Goal: Information Seeking & Learning: Find contact information

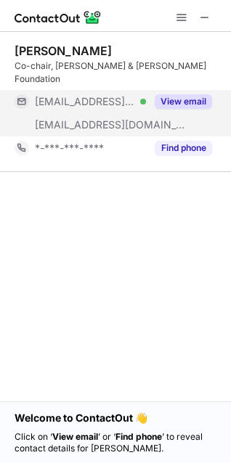
click at [171, 94] on button "View email" at bounding box center [183, 101] width 57 height 15
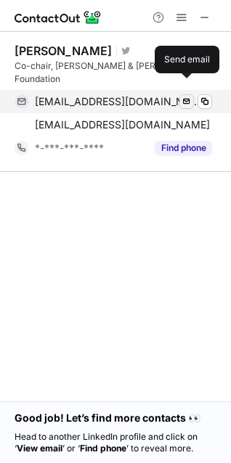
click at [187, 96] on span at bounding box center [187, 102] width 12 height 12
click at [184, 96] on span at bounding box center [187, 102] width 12 height 12
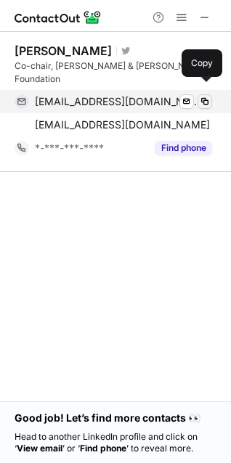
click at [203, 96] on span at bounding box center [205, 102] width 12 height 12
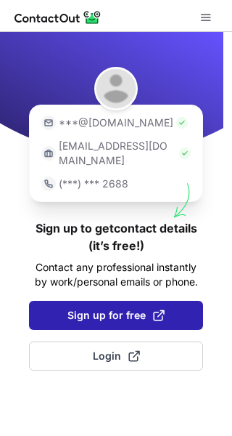
click at [116, 308] on span "Sign up for free" at bounding box center [116, 315] width 97 height 15
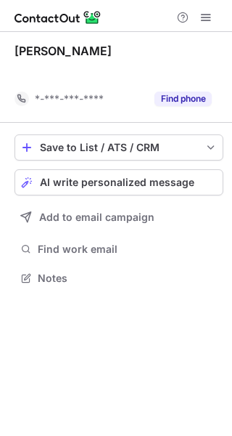
scroll to position [244, 232]
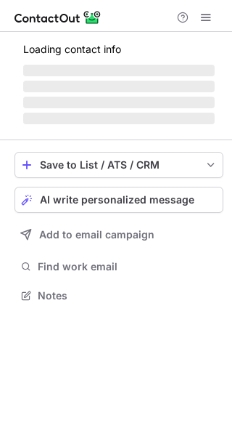
scroll to position [285, 232]
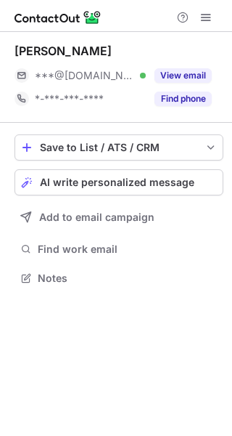
scroll to position [267, 232]
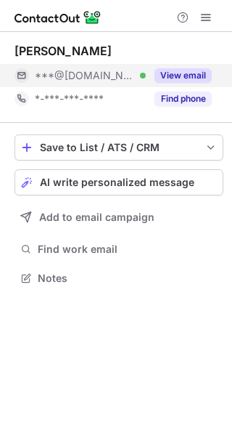
click at [166, 72] on button "View email" at bounding box center [183, 75] width 57 height 15
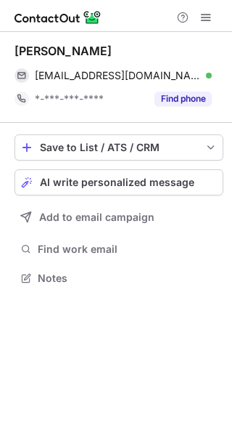
click at [203, 58] on div "Joshua Deering" at bounding box center [119, 52] width 209 height 16
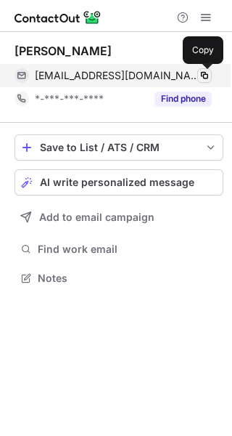
click at [200, 73] on span at bounding box center [205, 76] width 12 height 12
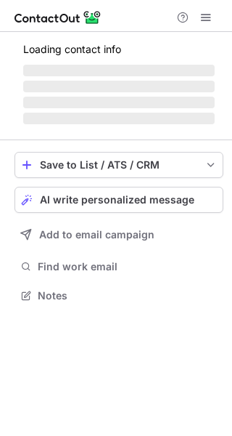
scroll to position [267, 232]
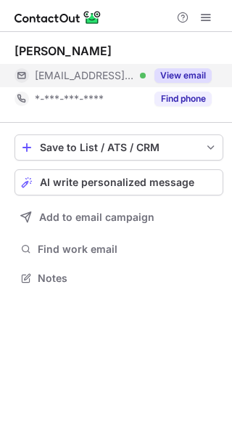
click at [170, 72] on button "View email" at bounding box center [183, 75] width 57 height 15
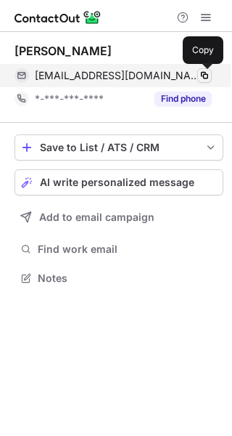
click at [202, 74] on span at bounding box center [205, 76] width 12 height 12
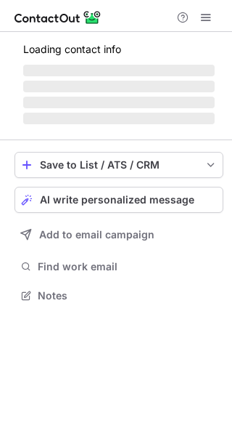
scroll to position [314, 232]
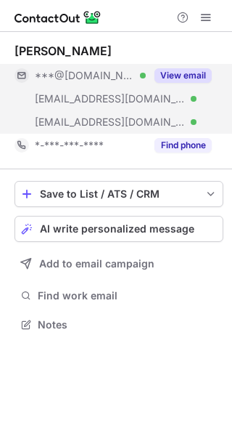
click at [188, 67] on div "View email" at bounding box center [179, 75] width 66 height 23
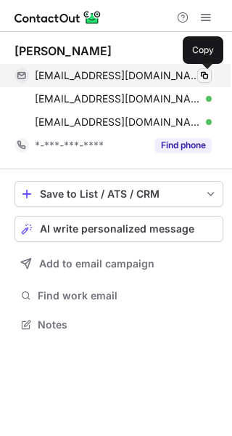
click at [207, 72] on span at bounding box center [205, 76] width 12 height 12
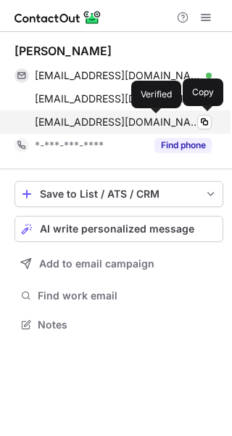
click at [206, 119] on div at bounding box center [209, 122] width 6 height 6
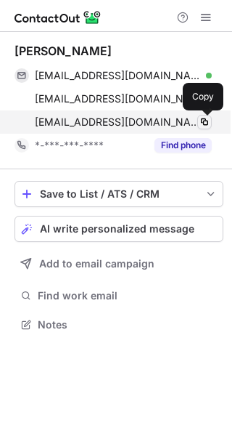
click at [207, 118] on span at bounding box center [205, 122] width 12 height 12
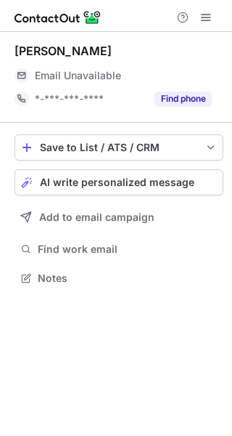
scroll to position [267, 232]
click at [85, 75] on span "Email Unavailable" at bounding box center [78, 75] width 86 height 13
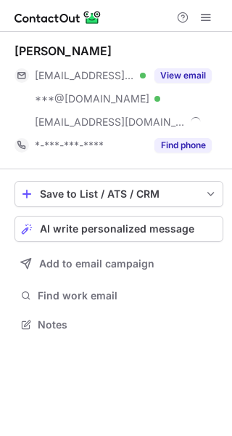
scroll to position [314, 232]
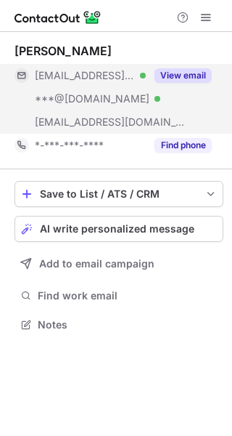
click at [166, 77] on button "View email" at bounding box center [183, 75] width 57 height 15
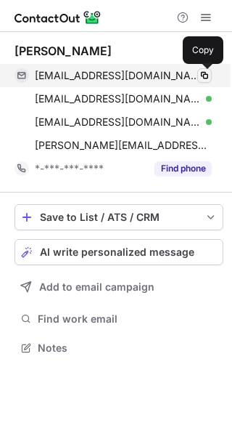
click at [207, 70] on span at bounding box center [205, 76] width 12 height 12
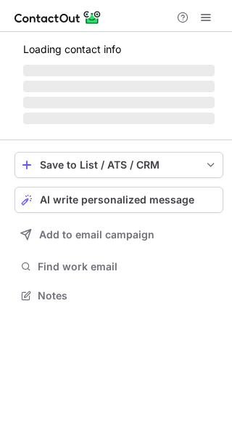
scroll to position [314, 232]
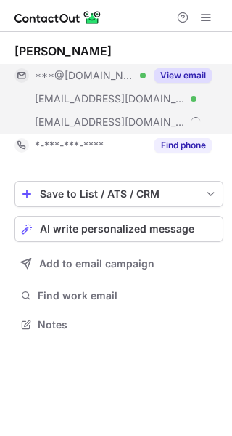
click at [178, 69] on button "View email" at bounding box center [183, 75] width 57 height 15
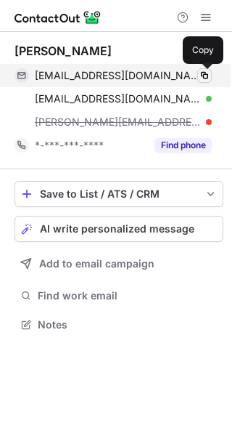
click at [204, 72] on span at bounding box center [205, 76] width 12 height 12
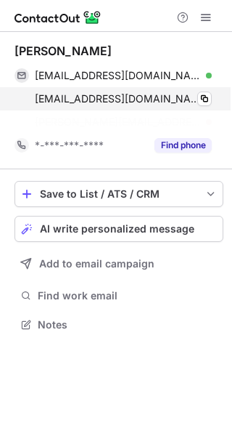
scroll to position [290, 232]
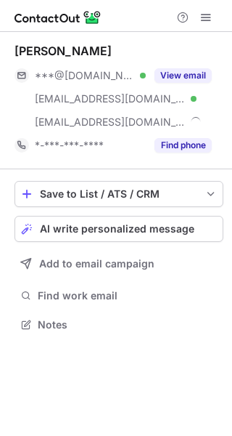
scroll to position [314, 232]
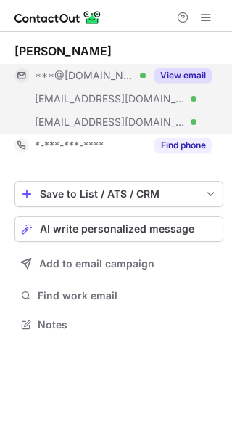
click at [189, 78] on button "View email" at bounding box center [183, 75] width 57 height 15
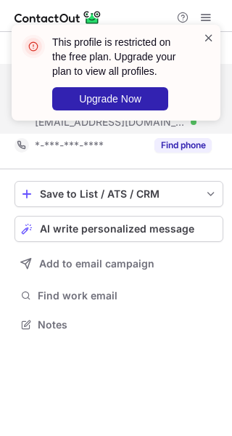
click at [210, 40] on span at bounding box center [209, 37] width 12 height 15
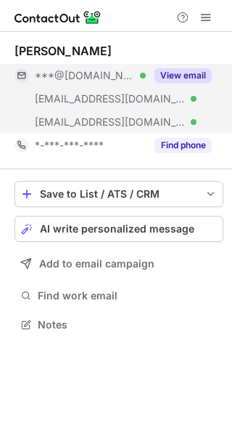
click at [184, 69] on button "View email" at bounding box center [183, 75] width 57 height 15
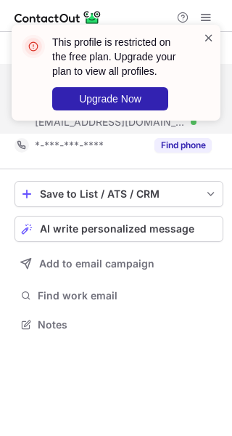
click at [213, 36] on span at bounding box center [209, 37] width 12 height 15
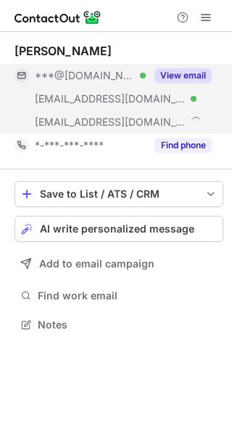
scroll to position [314, 232]
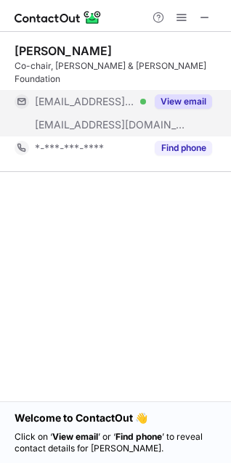
click at [175, 94] on button "View email" at bounding box center [183, 101] width 57 height 15
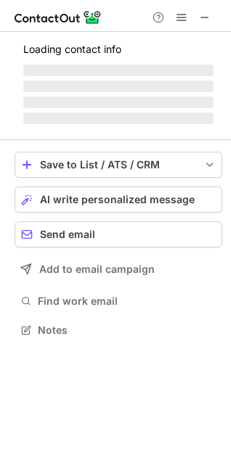
scroll to position [348, 231]
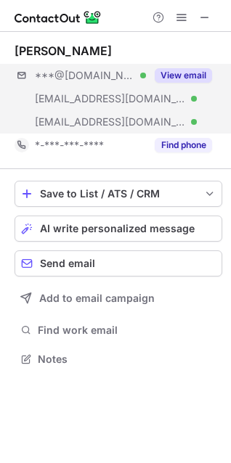
click at [182, 68] on button "View email" at bounding box center [183, 75] width 57 height 15
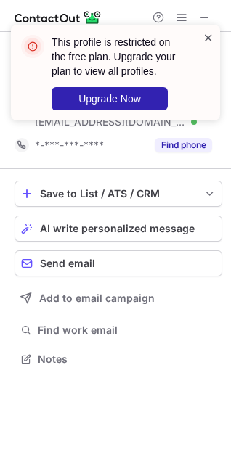
click at [208, 36] on span at bounding box center [209, 37] width 12 height 15
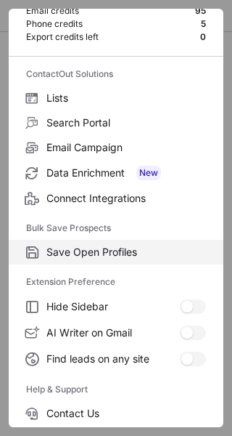
scroll to position [168, 0]
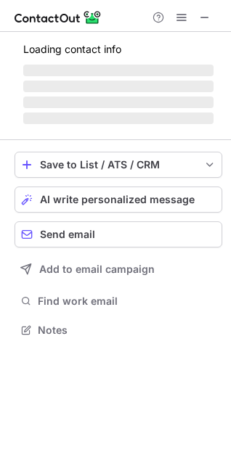
scroll to position [348, 231]
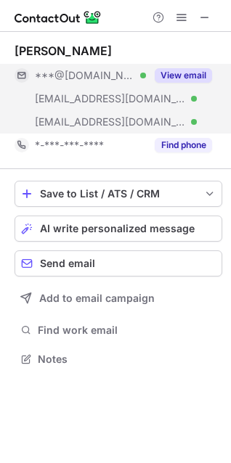
click at [176, 68] on button "View email" at bounding box center [183, 75] width 57 height 15
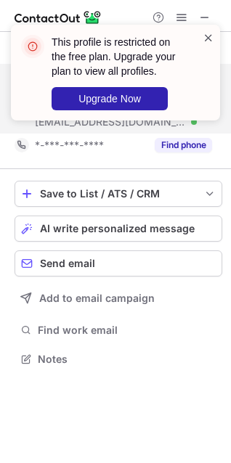
click at [206, 38] on span at bounding box center [209, 37] width 12 height 15
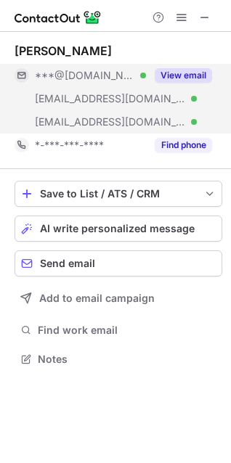
click at [179, 19] on span at bounding box center [182, 18] width 12 height 12
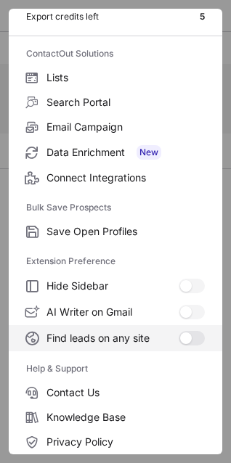
scroll to position [141, 0]
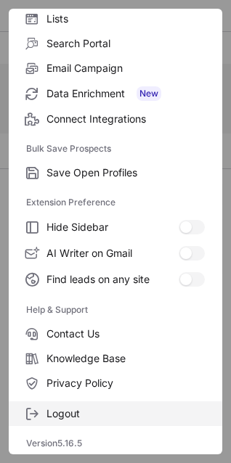
click at [61, 413] on span "Logout" at bounding box center [125, 413] width 158 height 13
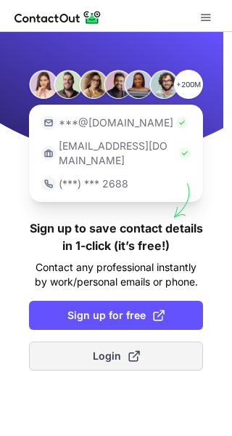
click at [111, 348] on span "Login" at bounding box center [116, 355] width 47 height 15
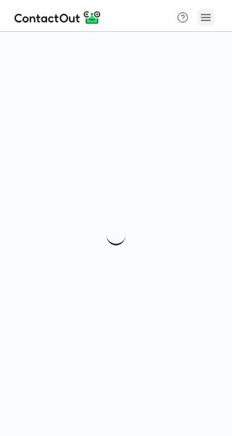
click at [207, 19] on span at bounding box center [206, 18] width 12 height 12
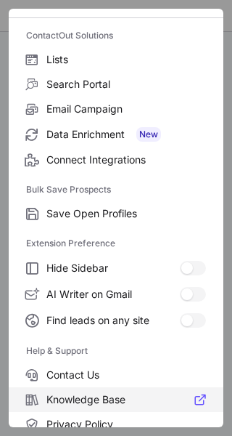
scroll to position [168, 0]
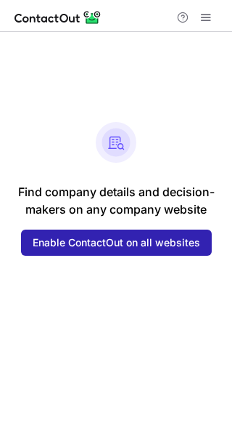
click at [216, 17] on div at bounding box center [194, 17] width 46 height 17
click at [207, 20] on span at bounding box center [206, 18] width 12 height 12
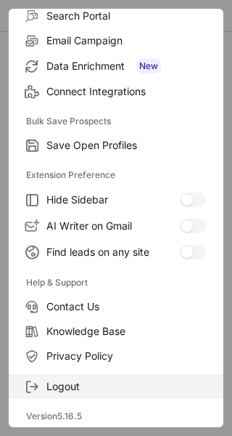
click at [106, 383] on span "Logout" at bounding box center [126, 386] width 160 height 13
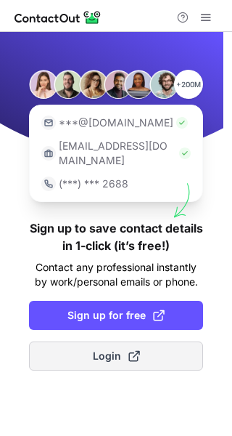
click at [129, 350] on span at bounding box center [134, 356] width 12 height 12
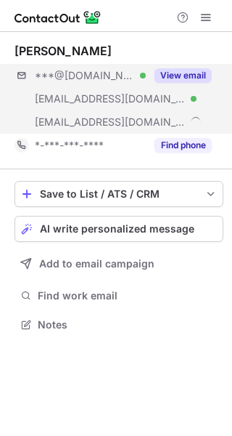
scroll to position [314, 232]
click at [184, 74] on button "View email" at bounding box center [183, 75] width 57 height 15
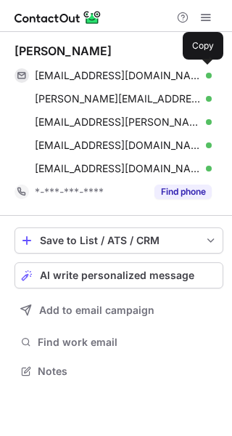
scroll to position [360, 232]
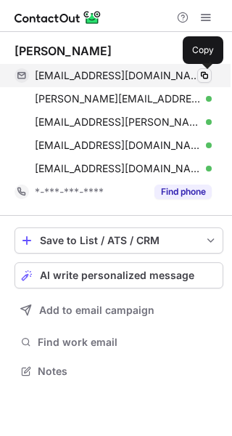
click at [201, 75] on span at bounding box center [205, 76] width 12 height 12
click at [204, 68] on button at bounding box center [204, 75] width 15 height 15
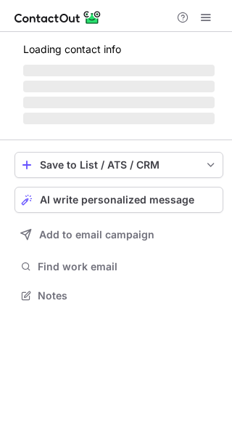
scroll to position [267, 232]
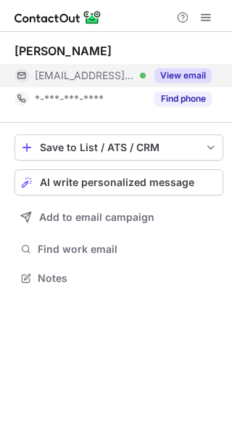
click at [175, 72] on button "View email" at bounding box center [183, 75] width 57 height 15
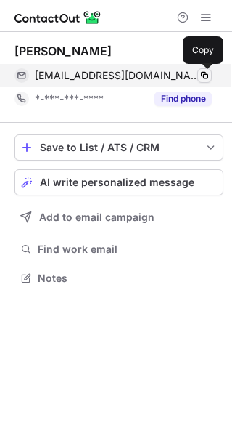
click at [208, 70] on span at bounding box center [205, 76] width 12 height 12
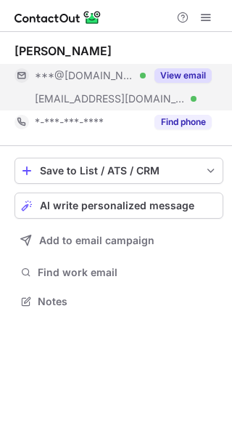
scroll to position [290, 232]
click at [177, 69] on button "View email" at bounding box center [183, 75] width 57 height 15
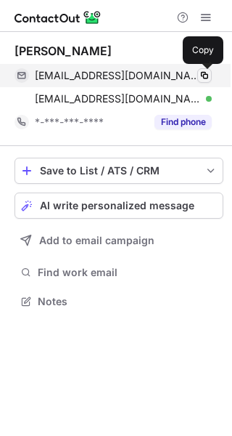
click at [211, 75] on button at bounding box center [204, 75] width 15 height 15
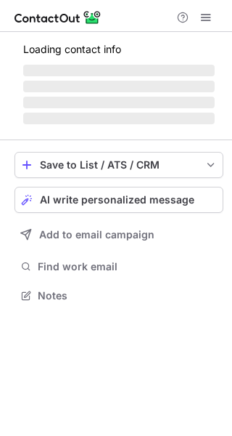
scroll to position [290, 232]
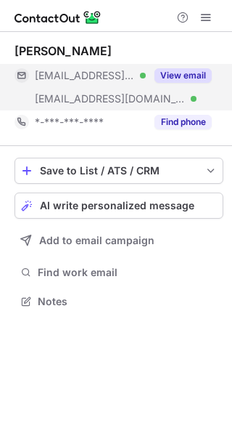
click at [166, 72] on button "View email" at bounding box center [183, 75] width 57 height 15
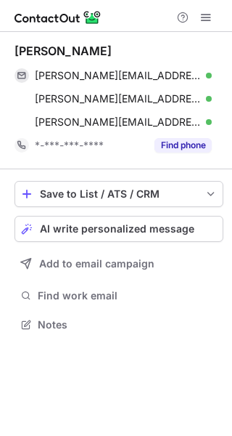
scroll to position [314, 232]
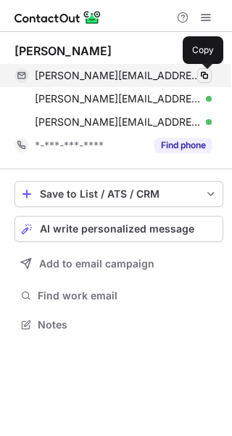
click at [199, 72] on span at bounding box center [205, 76] width 12 height 12
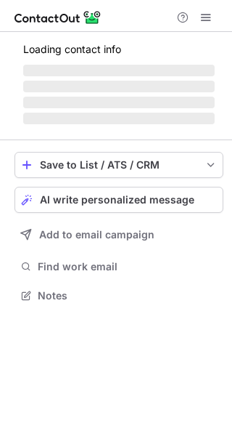
scroll to position [314, 232]
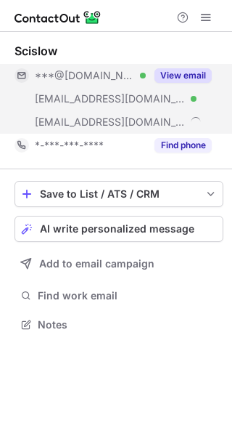
click at [181, 68] on button "View email" at bounding box center [183, 75] width 57 height 15
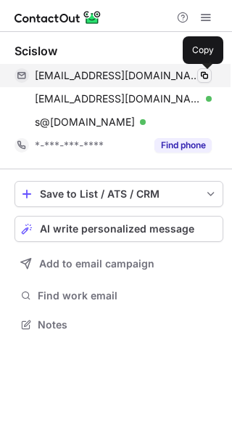
click at [211, 69] on button at bounding box center [204, 75] width 15 height 15
click at [202, 72] on span at bounding box center [205, 76] width 12 height 12
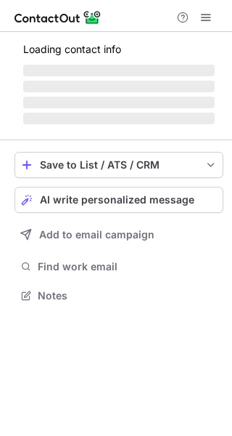
scroll to position [290, 232]
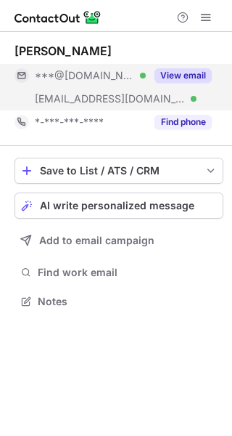
click at [187, 73] on button "View email" at bounding box center [183, 75] width 57 height 15
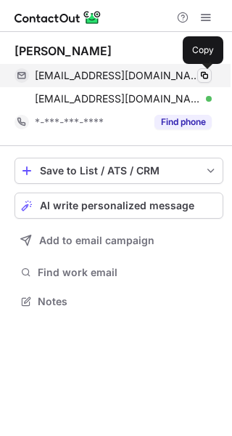
click at [207, 70] on span at bounding box center [205, 76] width 12 height 12
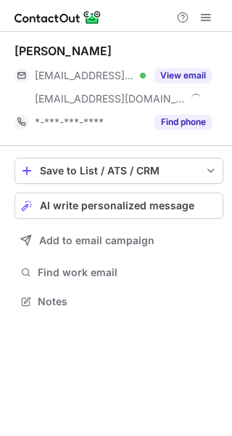
scroll to position [290, 232]
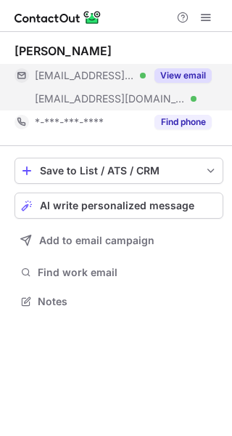
click at [187, 71] on button "View email" at bounding box center [183, 75] width 57 height 15
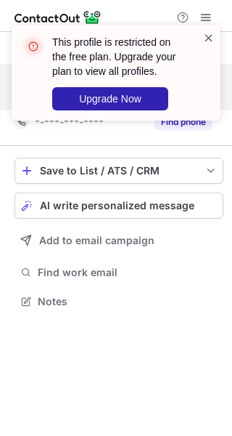
click at [208, 38] on span at bounding box center [209, 37] width 12 height 15
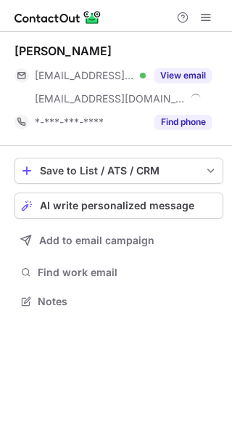
scroll to position [290, 232]
click at [213, 17] on button at bounding box center [205, 17] width 17 height 17
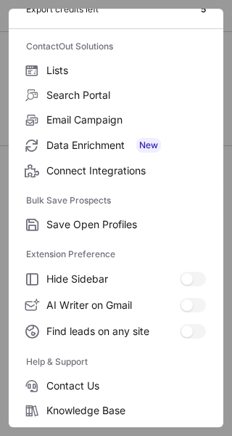
scroll to position [168, 0]
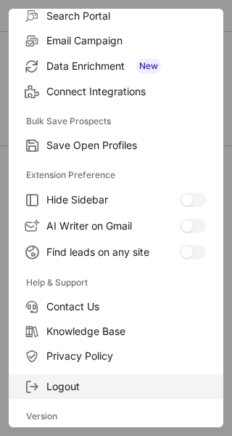
click at [87, 388] on span "Logout" at bounding box center [126, 386] width 160 height 13
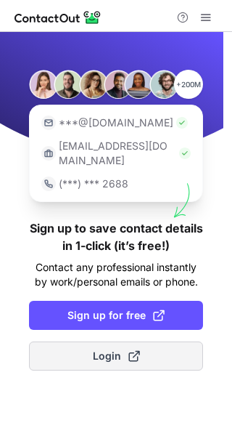
click at [117, 348] on span "Login" at bounding box center [116, 355] width 47 height 15
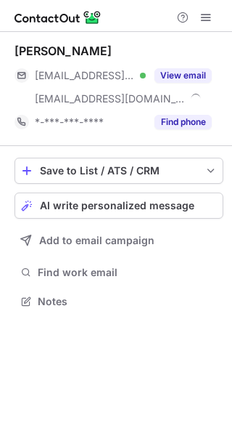
scroll to position [290, 232]
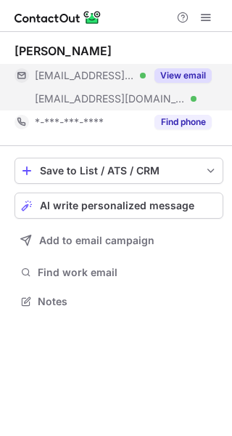
click at [178, 79] on button "View email" at bounding box center [183, 75] width 57 height 15
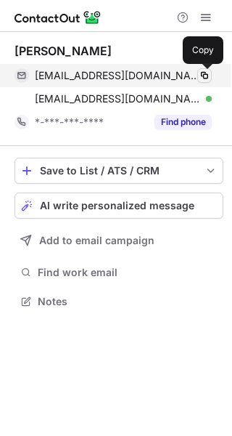
click at [209, 75] on span at bounding box center [205, 76] width 12 height 12
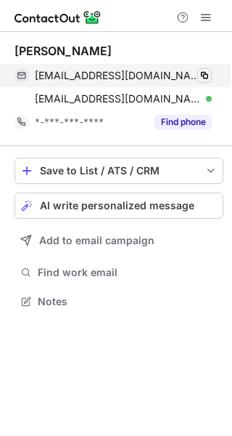
click at [204, 75] on span at bounding box center [205, 76] width 12 height 12
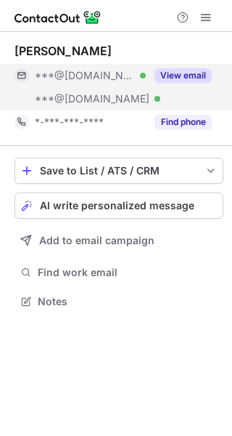
scroll to position [290, 232]
click at [184, 68] on button "View email" at bounding box center [183, 75] width 57 height 15
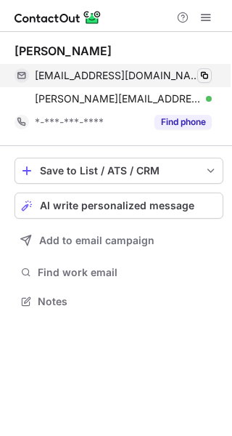
drag, startPoint x: 213, startPoint y: 69, endPoint x: 204, endPoint y: 76, distance: 10.9
click at [211, 70] on div "troytoske@gmail.com Verified Copy" at bounding box center [113, 75] width 197 height 23
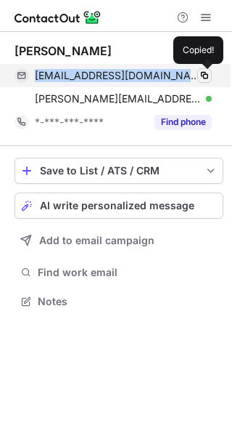
click at [204, 76] on span at bounding box center [205, 76] width 12 height 12
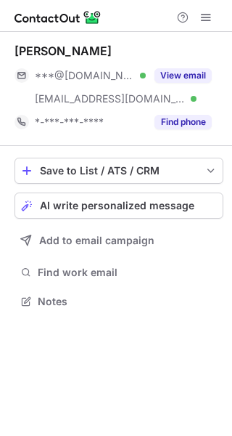
scroll to position [290, 232]
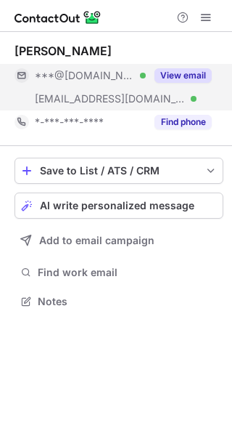
click at [182, 71] on button "View email" at bounding box center [183, 75] width 57 height 15
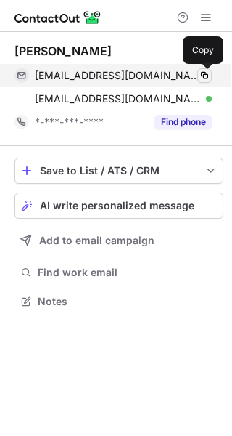
click at [207, 69] on button at bounding box center [204, 75] width 15 height 15
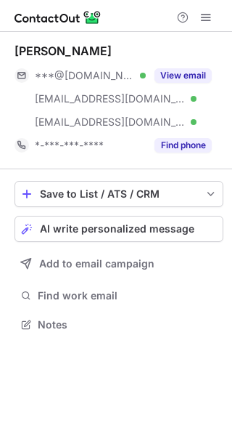
scroll to position [314, 232]
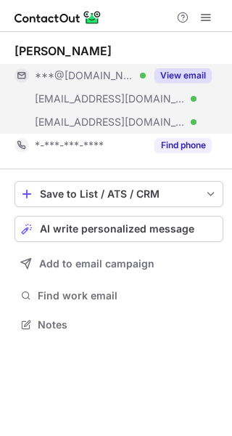
click at [190, 68] on div "View email" at bounding box center [179, 75] width 66 height 23
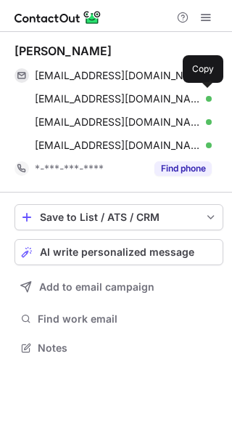
scroll to position [337, 232]
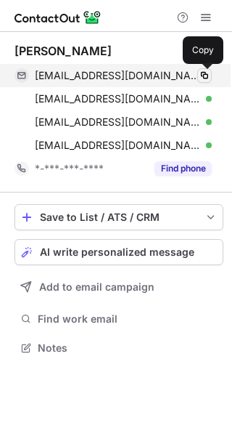
click at [210, 74] on span at bounding box center [205, 76] width 12 height 12
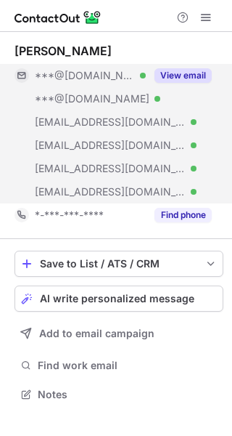
scroll to position [383, 232]
click at [184, 68] on div "View email" at bounding box center [179, 75] width 66 height 23
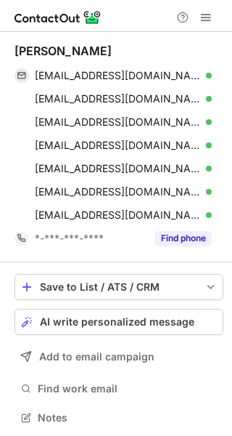
scroll to position [407, 222]
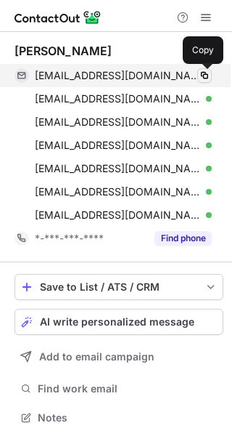
click at [203, 76] on span at bounding box center [205, 76] width 12 height 12
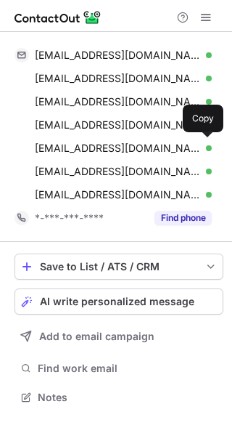
scroll to position [386, 232]
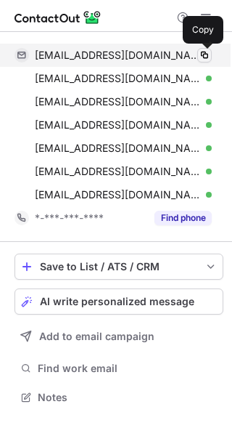
click at [200, 52] on span at bounding box center [205, 55] width 12 height 12
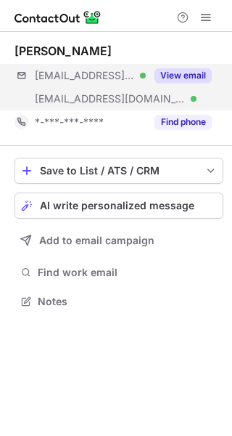
scroll to position [290, 232]
click at [170, 73] on button "View email" at bounding box center [183, 75] width 57 height 15
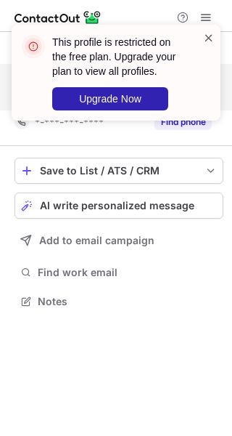
click at [213, 33] on span at bounding box center [209, 37] width 12 height 15
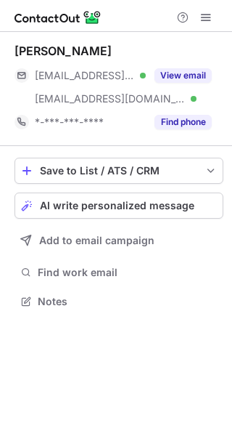
scroll to position [290, 232]
click at [212, 17] on button at bounding box center [205, 17] width 17 height 17
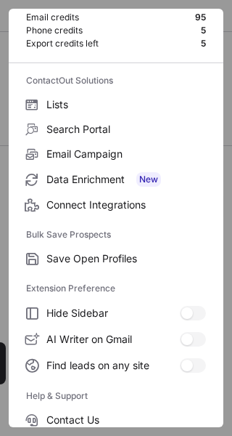
scroll to position [168, 0]
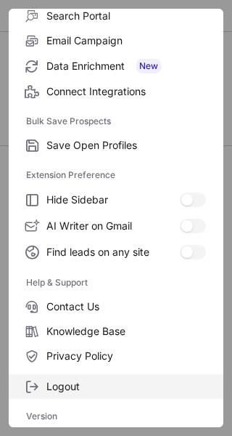
click at [63, 384] on span "Logout" at bounding box center [126, 386] width 160 height 13
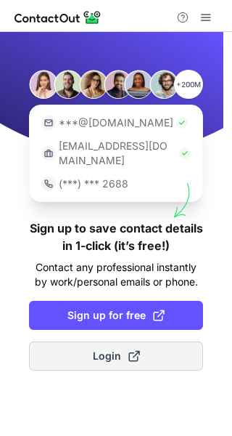
click at [110, 348] on span "Login" at bounding box center [116, 355] width 47 height 15
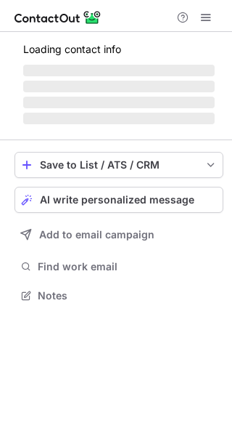
scroll to position [290, 232]
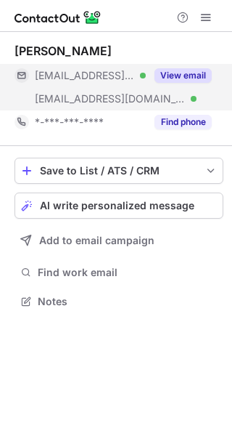
click at [178, 75] on button "View email" at bounding box center [183, 75] width 57 height 15
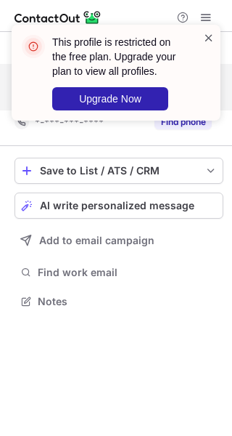
click at [209, 43] on span at bounding box center [209, 37] width 12 height 15
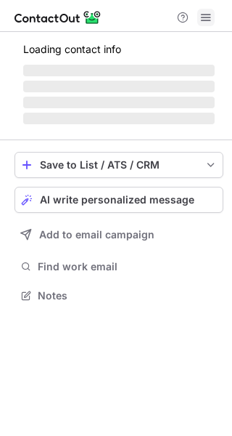
scroll to position [290, 232]
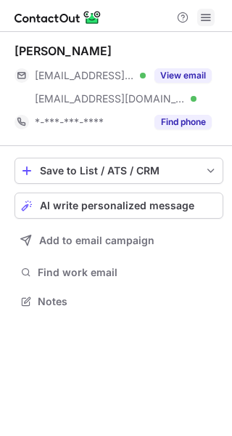
click at [202, 21] on span at bounding box center [206, 18] width 12 height 12
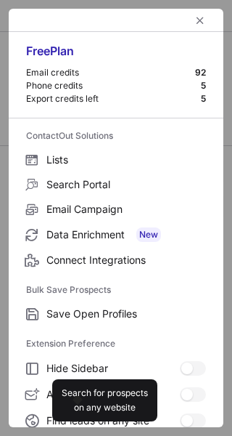
scroll to position [168, 0]
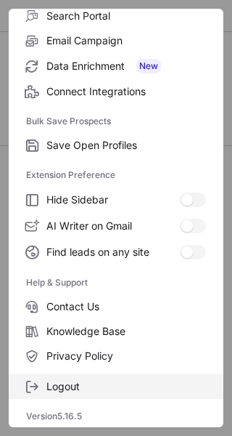
click at [76, 395] on label "Logout" at bounding box center [116, 386] width 215 height 25
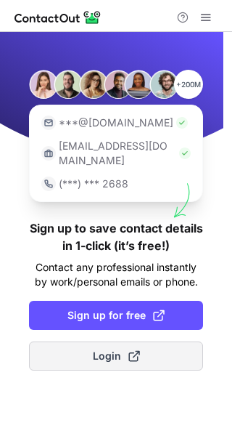
click at [91, 341] on button "Login" at bounding box center [116, 355] width 174 height 29
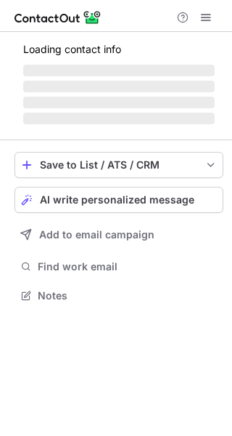
scroll to position [290, 232]
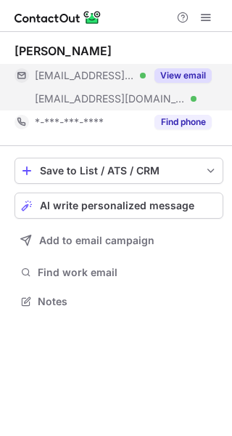
click at [188, 69] on button "View email" at bounding box center [183, 75] width 57 height 15
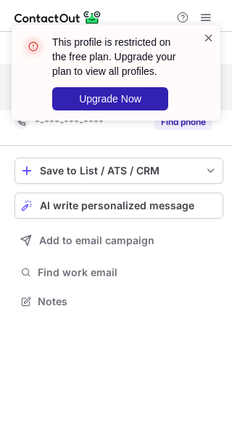
click at [204, 39] on span at bounding box center [209, 37] width 12 height 15
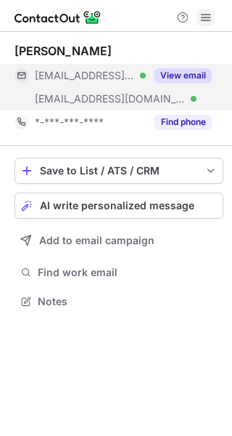
click at [209, 17] on span at bounding box center [206, 18] width 12 height 12
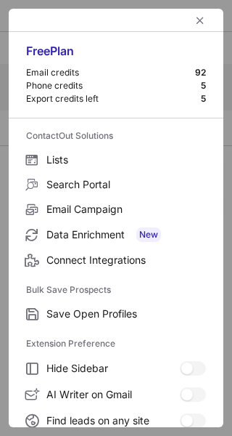
scroll to position [168, 0]
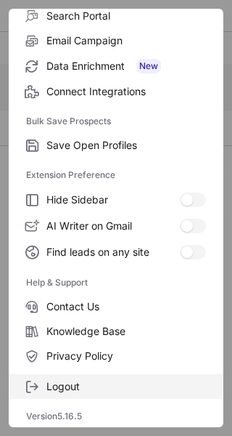
click at [31, 385] on span at bounding box center [32, 386] width 12 height 12
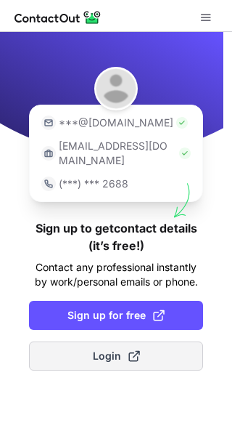
click at [88, 341] on button "Login" at bounding box center [116, 355] width 174 height 29
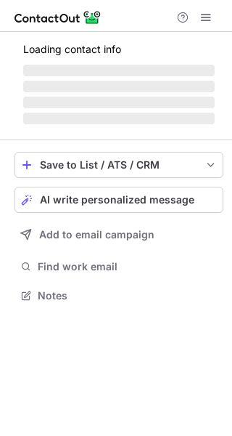
scroll to position [290, 232]
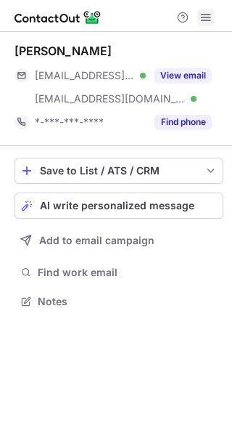
click at [202, 12] on span at bounding box center [206, 18] width 12 height 12
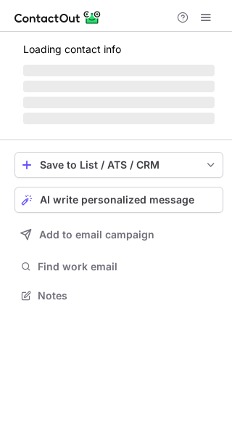
scroll to position [290, 232]
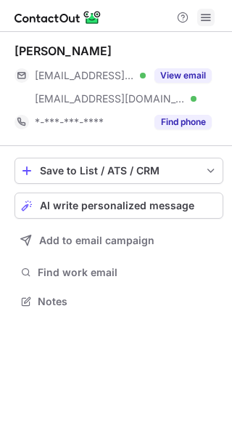
click at [211, 15] on span at bounding box center [206, 18] width 12 height 12
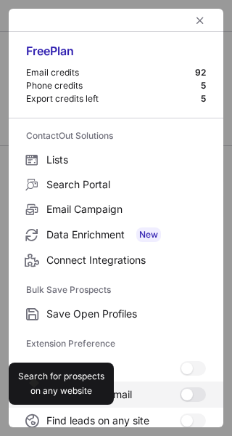
scroll to position [168, 0]
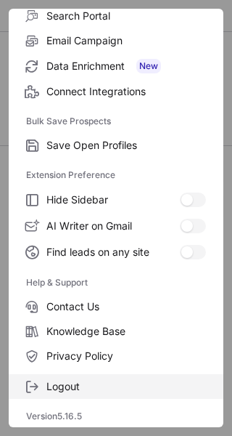
click at [47, 384] on span "Logout" at bounding box center [126, 386] width 160 height 13
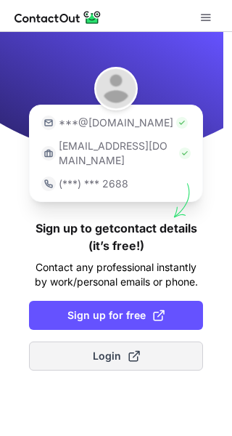
drag, startPoint x: 62, startPoint y: 322, endPoint x: 62, endPoint y: 333, distance: 11.6
click at [62, 333] on div "***@gmail.com ***@company.com (***) *** 2688 Sign up to get contact details (it…" at bounding box center [116, 234] width 232 height 404
click at [62, 341] on button "Login" at bounding box center [116, 355] width 174 height 29
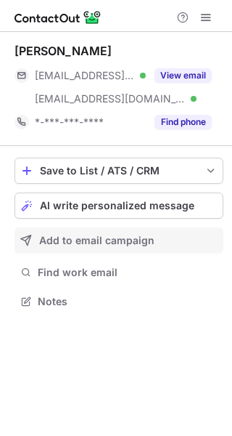
scroll to position [290, 232]
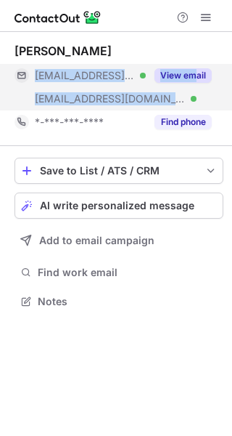
drag, startPoint x: 194, startPoint y: 59, endPoint x: 192, endPoint y: 70, distance: 11.7
click at [192, 70] on div "Todd Vincelli ***@allstate.com Verified ***@farmersinsurance.com Verified View …" at bounding box center [119, 89] width 209 height 90
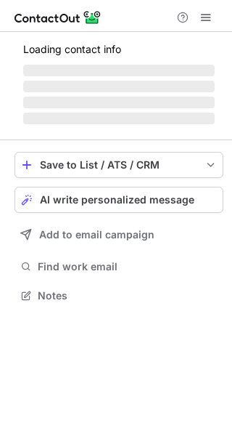
scroll to position [290, 232]
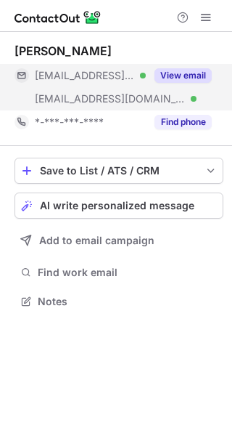
click at [181, 72] on button "View email" at bounding box center [183, 75] width 57 height 15
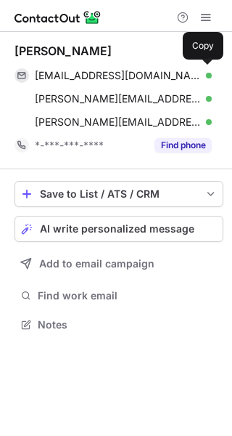
scroll to position [314, 232]
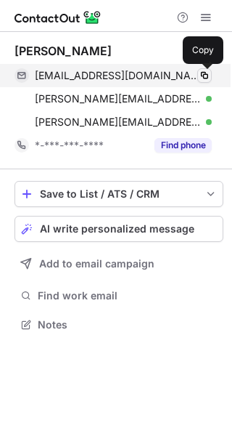
click at [205, 73] on span at bounding box center [205, 76] width 12 height 12
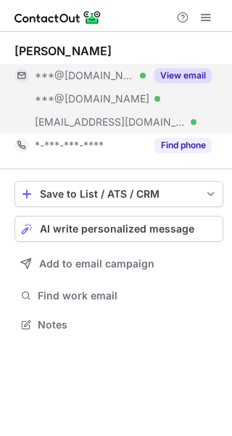
scroll to position [314, 232]
click at [166, 72] on button "View email" at bounding box center [183, 75] width 57 height 15
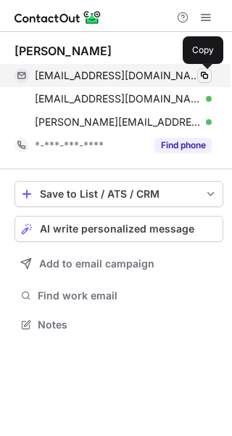
click at [204, 75] on span at bounding box center [205, 76] width 12 height 12
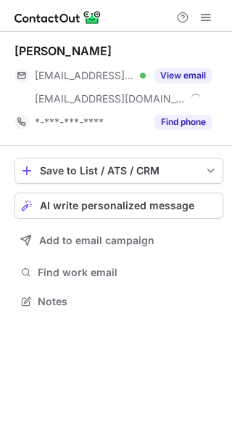
scroll to position [290, 232]
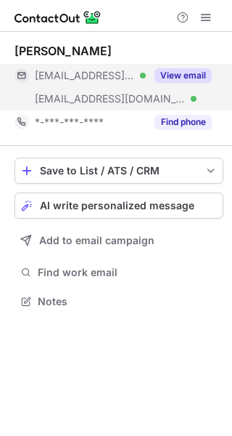
click at [174, 76] on button "View email" at bounding box center [183, 75] width 57 height 15
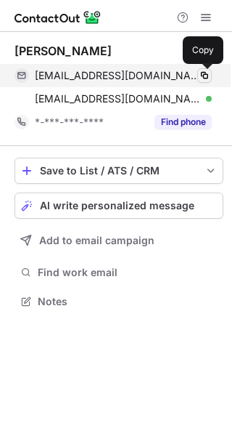
click at [203, 75] on span at bounding box center [205, 76] width 12 height 12
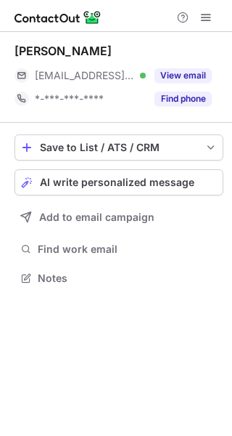
scroll to position [267, 232]
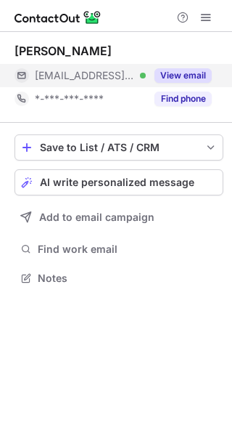
click at [189, 77] on button "View email" at bounding box center [183, 75] width 57 height 15
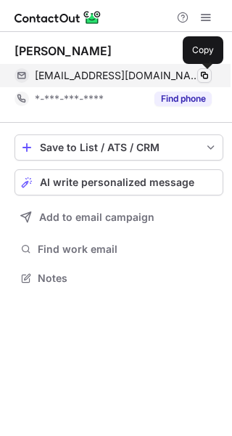
click at [205, 73] on span at bounding box center [205, 76] width 12 height 12
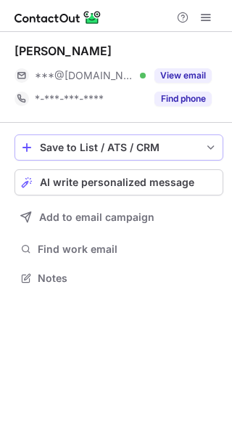
scroll to position [267, 232]
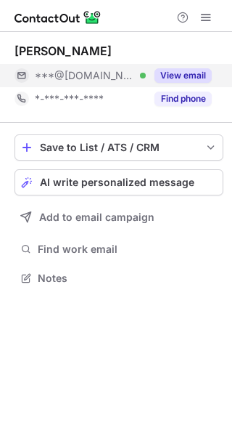
click at [180, 74] on button "View email" at bounding box center [183, 75] width 57 height 15
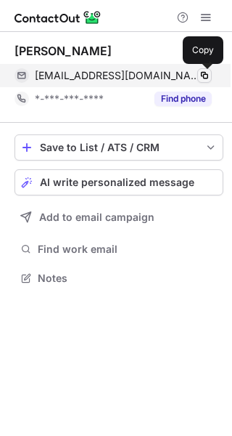
click at [209, 73] on span at bounding box center [205, 76] width 12 height 12
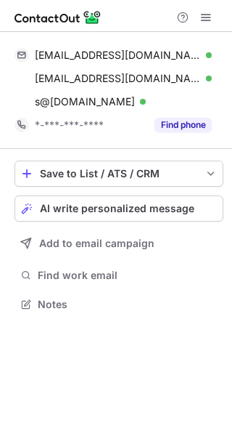
scroll to position [293, 232]
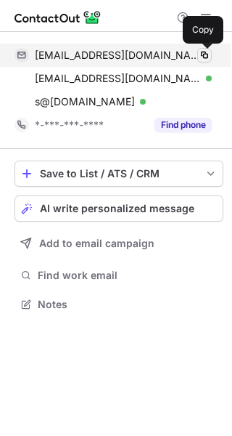
click at [201, 54] on span at bounding box center [205, 55] width 12 height 12
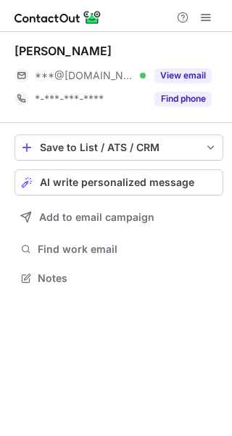
scroll to position [267, 232]
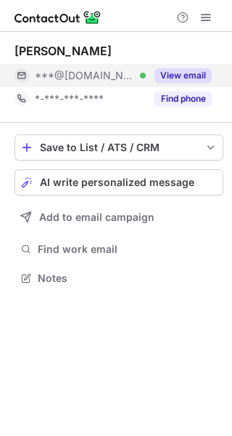
click at [196, 82] on button "View email" at bounding box center [183, 75] width 57 height 15
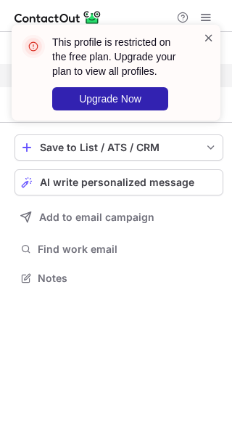
click at [211, 32] on span at bounding box center [209, 37] width 12 height 15
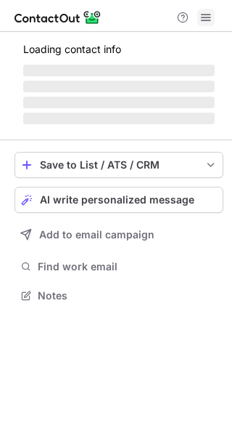
scroll to position [267, 232]
click at [211, 23] on span at bounding box center [206, 18] width 12 height 12
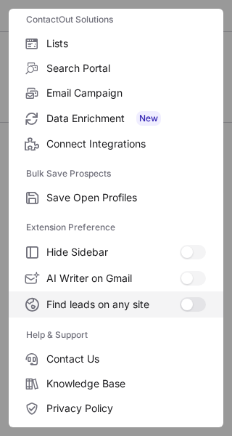
scroll to position [168, 0]
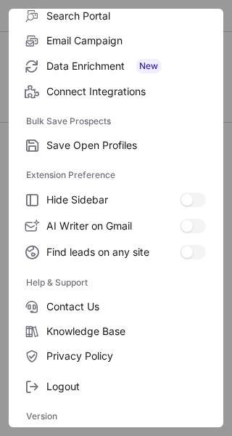
click at [74, 371] on div "Logout" at bounding box center [116, 383] width 215 height 30
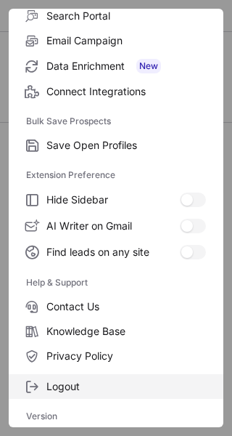
click at [70, 387] on span "Logout" at bounding box center [126, 386] width 160 height 13
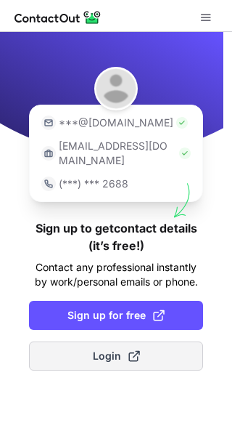
click at [115, 348] on span "Login" at bounding box center [116, 355] width 47 height 15
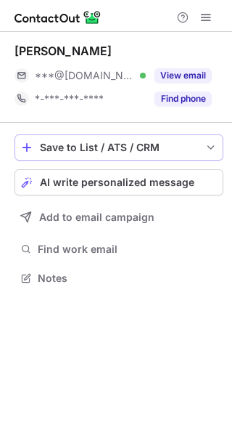
scroll to position [267, 232]
click at [198, 9] on button at bounding box center [205, 17] width 17 height 17
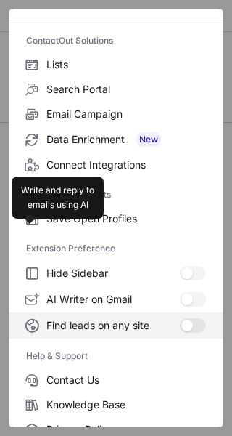
scroll to position [168, 0]
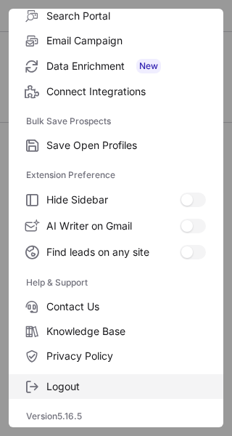
click at [90, 387] on span "Logout" at bounding box center [126, 386] width 160 height 13
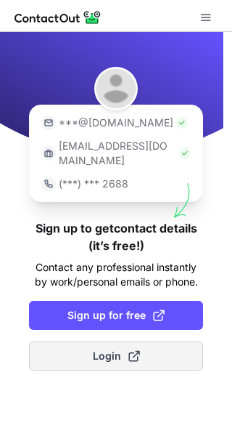
click at [107, 348] on span "Login" at bounding box center [116, 355] width 47 height 15
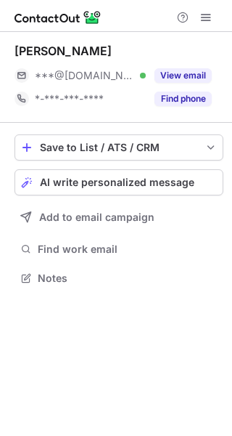
scroll to position [267, 232]
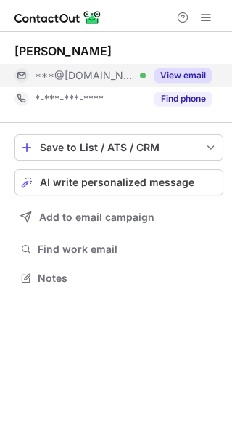
click at [184, 70] on button "View email" at bounding box center [183, 75] width 57 height 15
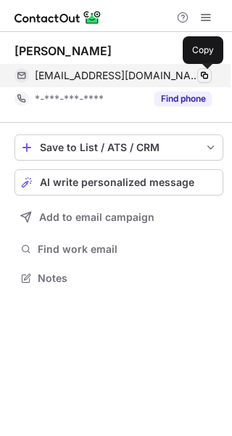
click at [199, 71] on span at bounding box center [205, 76] width 12 height 12
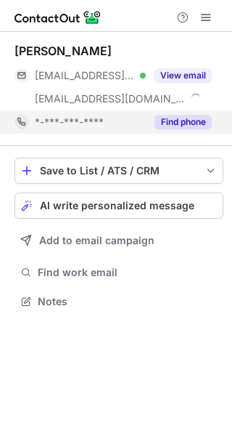
scroll to position [290, 232]
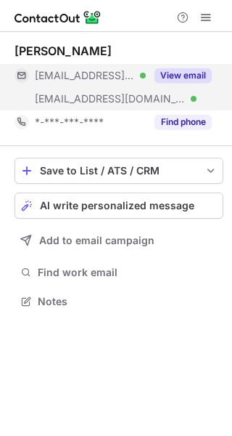
click at [177, 77] on button "View email" at bounding box center [183, 75] width 57 height 15
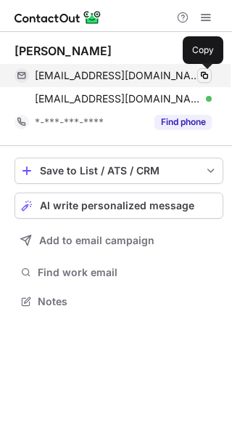
click at [207, 70] on span at bounding box center [205, 76] width 12 height 12
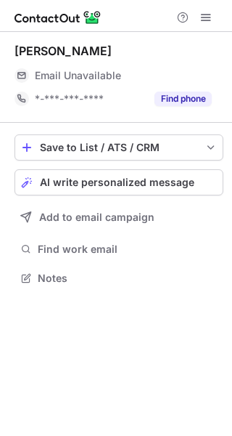
scroll to position [267, 232]
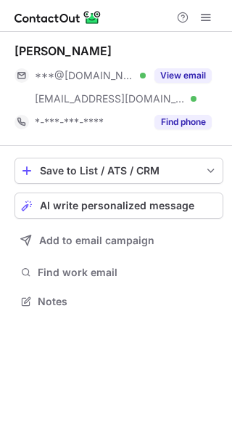
scroll to position [290, 232]
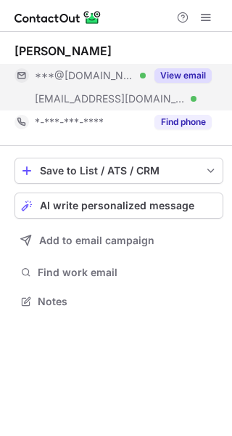
click at [176, 78] on button "View email" at bounding box center [183, 75] width 57 height 15
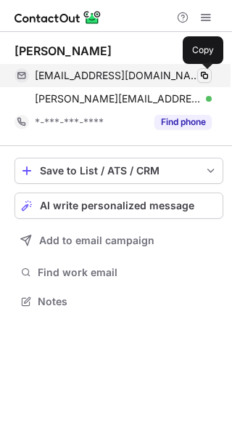
click at [201, 68] on button at bounding box center [204, 75] width 15 height 15
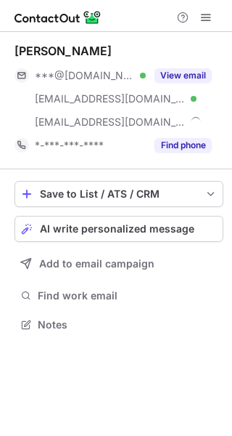
scroll to position [314, 232]
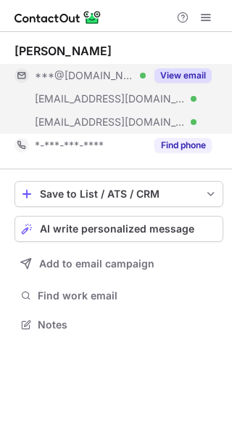
click at [172, 70] on button "View email" at bounding box center [183, 75] width 57 height 15
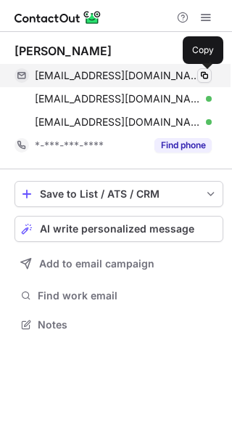
click at [201, 72] on span at bounding box center [205, 76] width 12 height 12
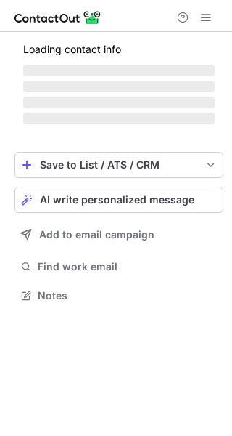
scroll to position [290, 232]
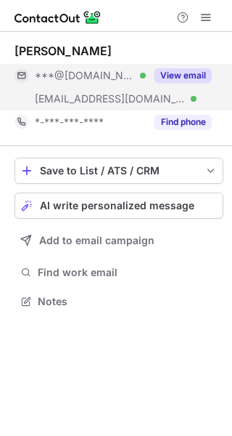
click at [180, 72] on button "View email" at bounding box center [183, 75] width 57 height 15
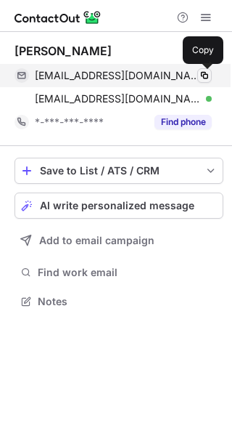
click at [207, 70] on span at bounding box center [205, 76] width 12 height 12
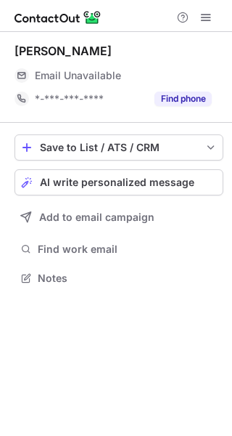
scroll to position [267, 232]
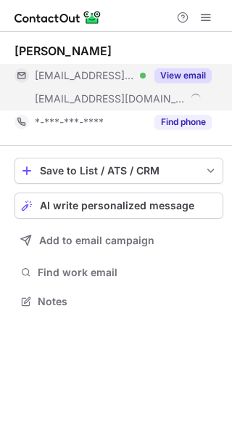
scroll to position [290, 232]
click at [164, 71] on button "View email" at bounding box center [183, 75] width 57 height 15
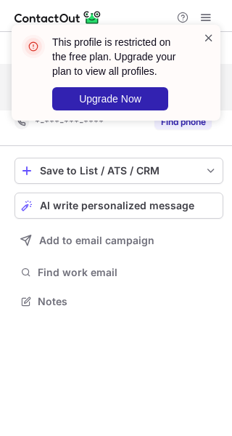
click at [211, 34] on span at bounding box center [209, 37] width 12 height 15
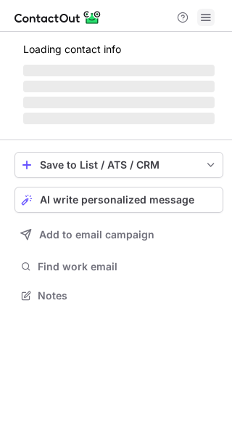
scroll to position [290, 232]
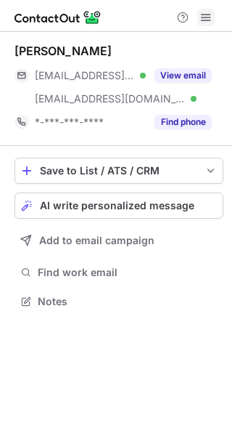
click at [205, 12] on span at bounding box center [206, 18] width 12 height 12
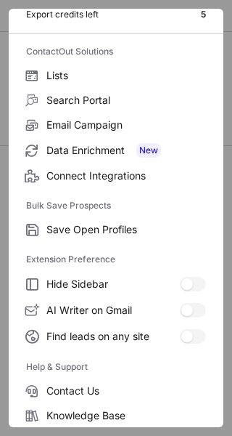
scroll to position [168, 0]
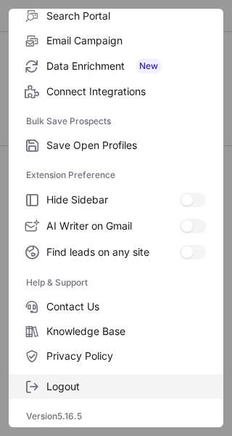
click at [76, 390] on span "Logout" at bounding box center [126, 386] width 160 height 13
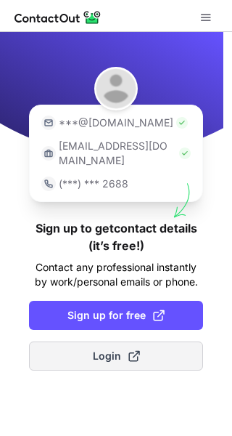
click at [93, 348] on span "Login" at bounding box center [116, 355] width 47 height 15
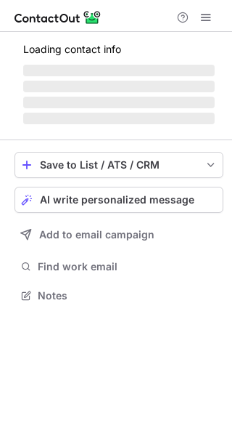
scroll to position [290, 232]
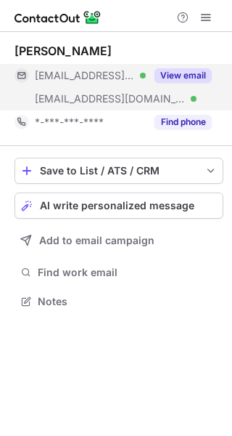
click at [169, 77] on button "View email" at bounding box center [183, 75] width 57 height 15
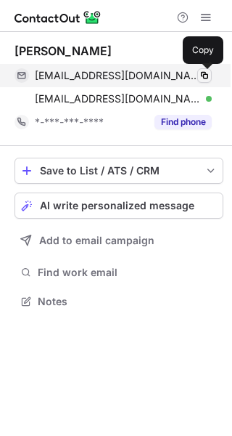
click at [205, 70] on button at bounding box center [204, 75] width 15 height 15
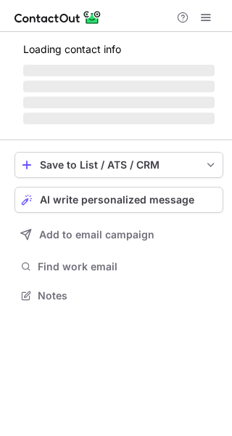
scroll to position [290, 232]
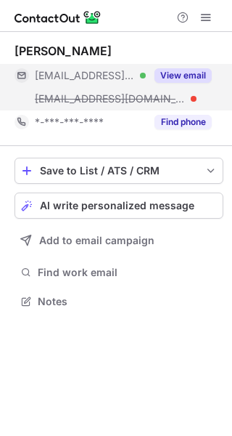
click at [176, 72] on button "View email" at bounding box center [183, 75] width 57 height 15
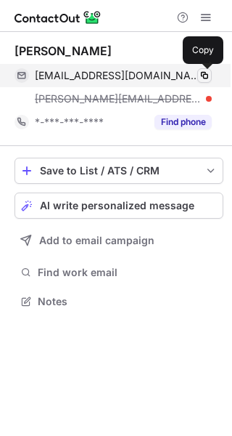
click at [211, 71] on button at bounding box center [204, 75] width 15 height 15
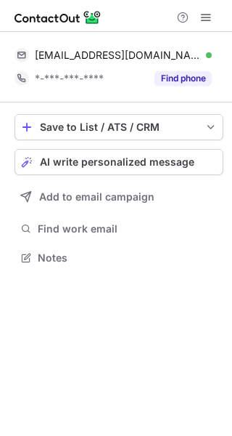
scroll to position [247, 232]
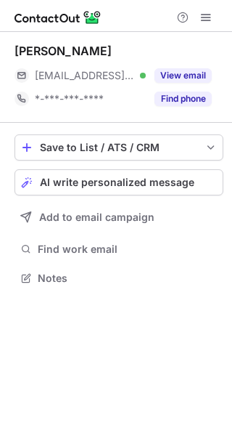
scroll to position [267, 232]
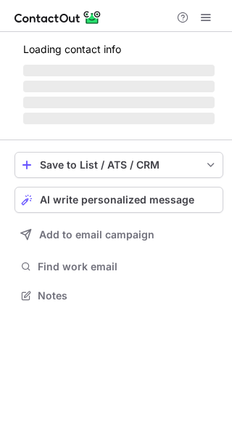
scroll to position [267, 232]
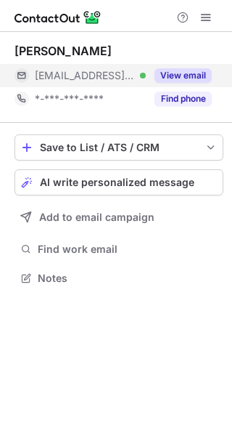
click at [176, 76] on button "View email" at bounding box center [183, 75] width 57 height 15
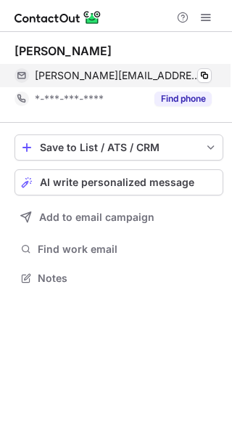
click at [212, 73] on div "tony@tonylopez.org Verified Copy" at bounding box center [113, 75] width 197 height 23
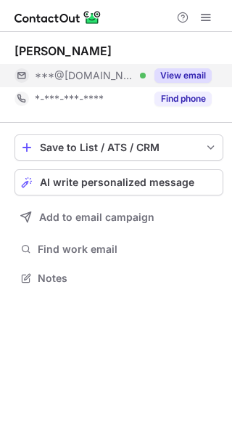
scroll to position [267, 232]
click at [177, 75] on button "View email" at bounding box center [183, 75] width 57 height 15
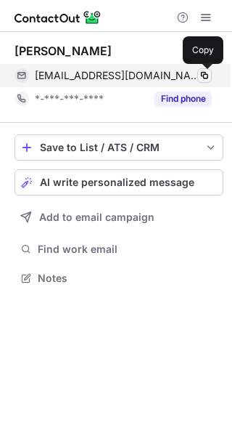
click at [205, 71] on span at bounding box center [205, 76] width 12 height 12
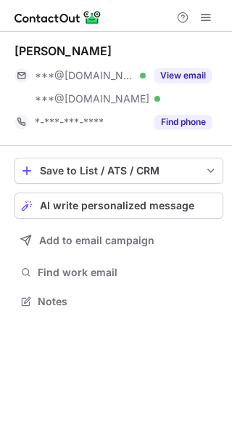
scroll to position [290, 232]
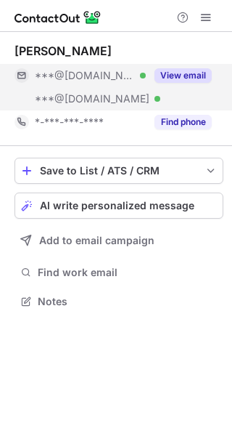
click at [168, 76] on button "View email" at bounding box center [183, 75] width 57 height 15
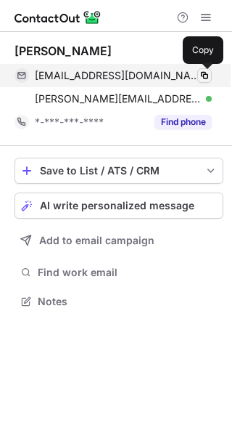
click at [204, 78] on span at bounding box center [205, 76] width 12 height 12
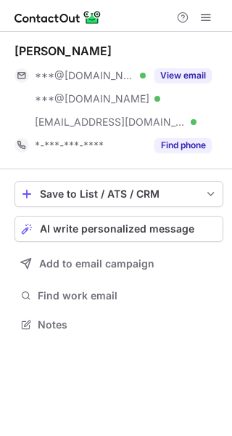
scroll to position [314, 232]
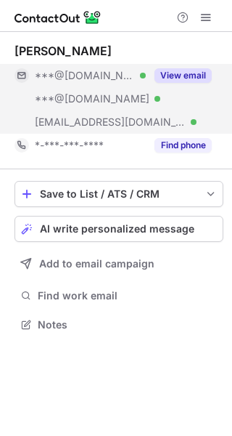
click at [181, 76] on button "View email" at bounding box center [183, 75] width 57 height 15
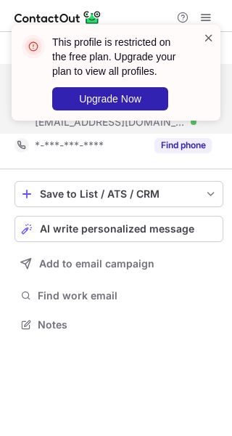
click at [207, 42] on span at bounding box center [209, 37] width 12 height 15
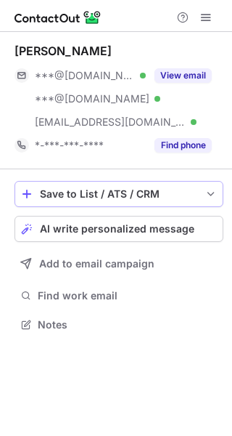
scroll to position [314, 232]
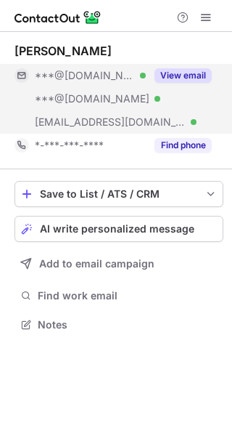
scroll to position [314, 232]
click at [173, 69] on button "View email" at bounding box center [183, 75] width 57 height 15
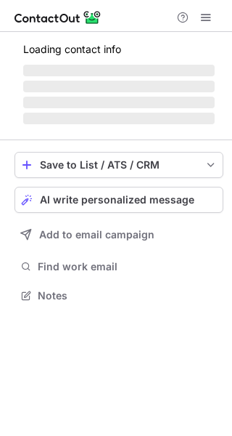
scroll to position [314, 232]
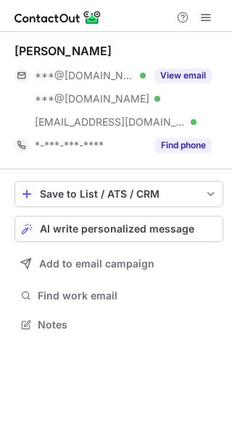
click at [217, 14] on div at bounding box center [194, 17] width 46 height 17
click at [201, 14] on span at bounding box center [206, 18] width 12 height 12
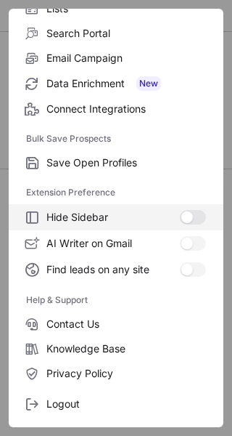
scroll to position [168, 0]
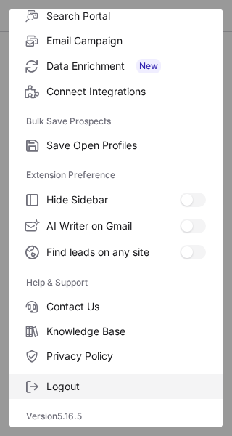
click at [110, 378] on label "Logout" at bounding box center [116, 386] width 215 height 25
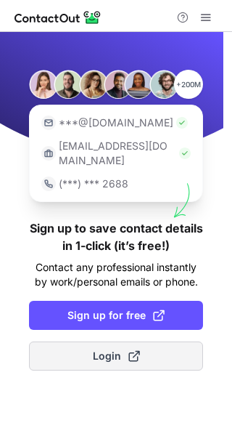
click at [97, 348] on span "Login" at bounding box center [116, 355] width 47 height 15
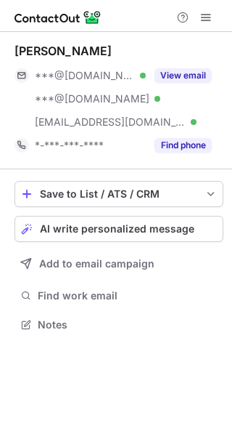
scroll to position [314, 232]
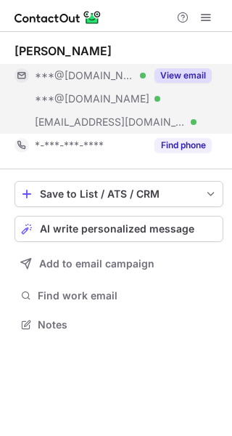
click at [184, 73] on button "View email" at bounding box center [183, 75] width 57 height 15
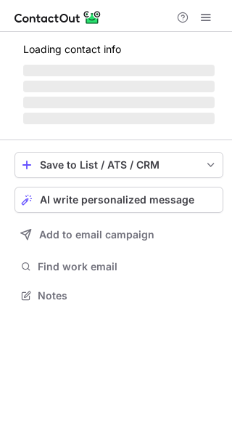
scroll to position [314, 232]
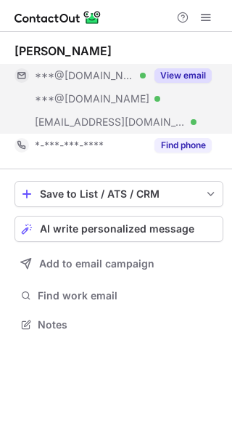
click at [187, 70] on button "View email" at bounding box center [183, 75] width 57 height 15
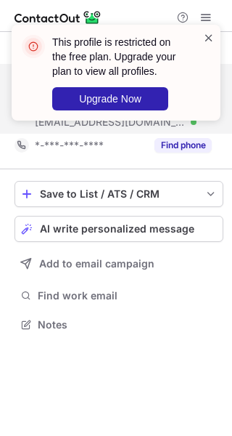
click at [207, 33] on span at bounding box center [209, 37] width 12 height 15
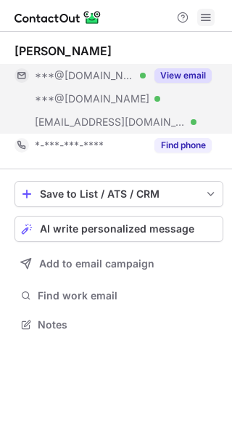
click at [204, 15] on span at bounding box center [206, 18] width 12 height 12
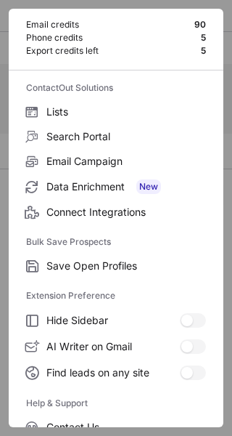
scroll to position [168, 0]
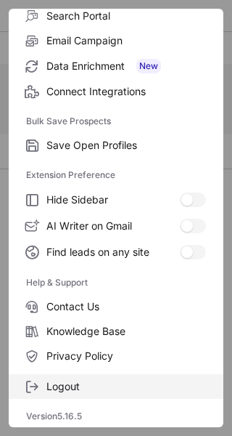
click at [76, 383] on span "Logout" at bounding box center [126, 386] width 160 height 13
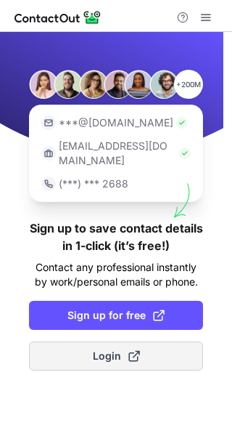
click at [98, 348] on span "Login" at bounding box center [116, 355] width 47 height 15
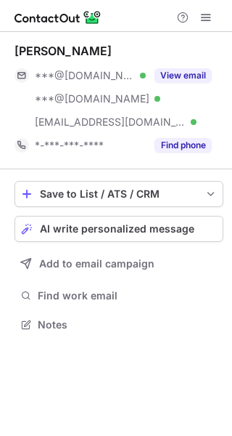
scroll to position [314, 232]
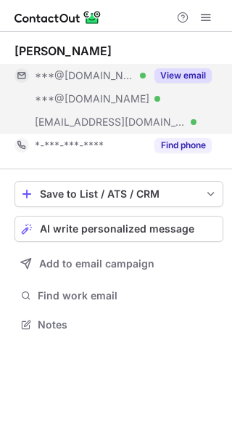
click at [187, 71] on button "View email" at bounding box center [183, 75] width 57 height 15
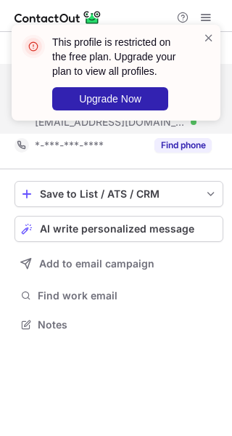
click at [215, 38] on div "This profile is restricted on the free plan. Upgrade your plan to view all prof…" at bounding box center [116, 73] width 209 height 96
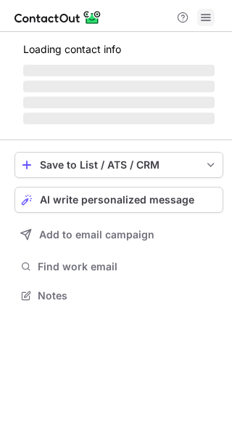
scroll to position [314, 232]
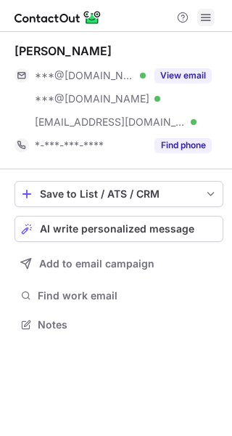
click at [208, 17] on span at bounding box center [206, 18] width 12 height 12
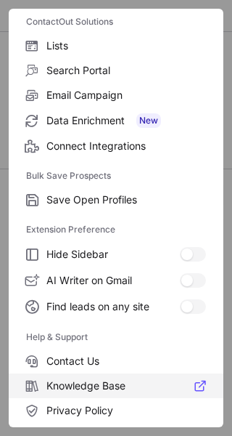
scroll to position [168, 0]
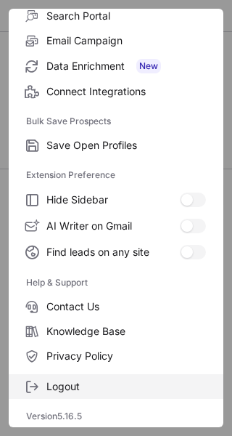
click at [48, 378] on label "Logout" at bounding box center [116, 386] width 215 height 25
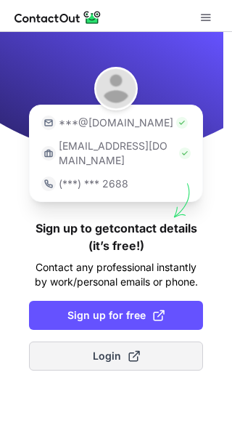
click at [97, 348] on button "Login" at bounding box center [116, 355] width 174 height 29
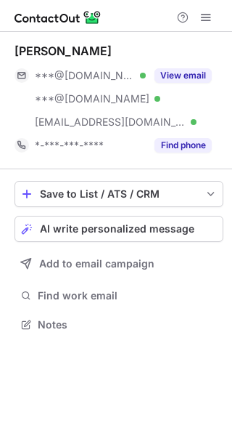
scroll to position [314, 232]
click at [214, 13] on button at bounding box center [205, 17] width 17 height 17
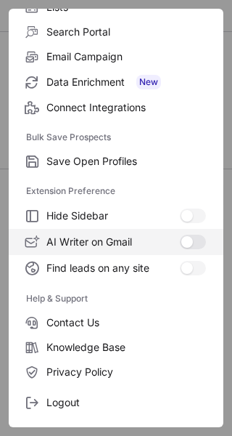
scroll to position [168, 0]
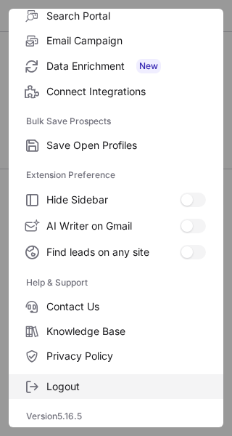
click at [36, 377] on label "Logout" at bounding box center [116, 386] width 215 height 25
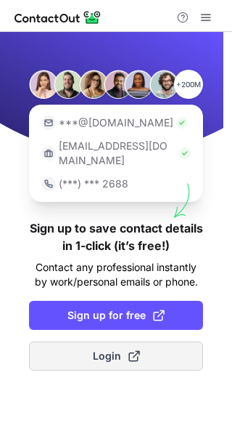
click at [97, 348] on span "Login" at bounding box center [116, 355] width 47 height 15
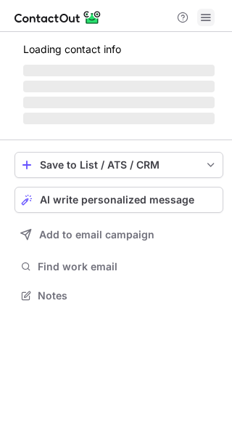
scroll to position [314, 232]
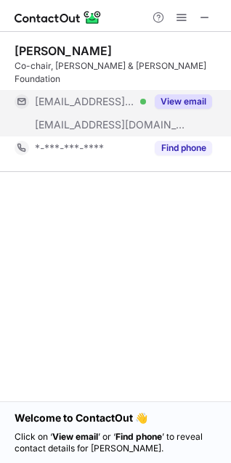
click at [183, 94] on button "View email" at bounding box center [183, 101] width 57 height 15
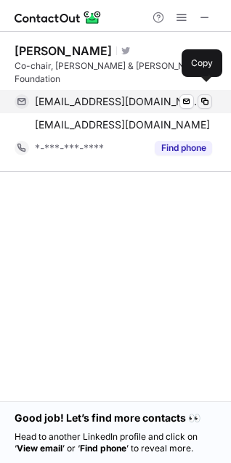
click at [206, 96] on span at bounding box center [205, 102] width 12 height 12
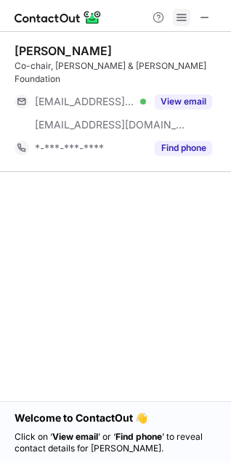
click at [181, 15] on span at bounding box center [182, 18] width 12 height 12
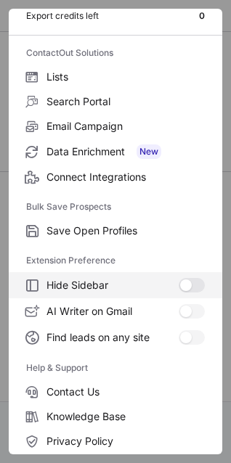
scroll to position [141, 0]
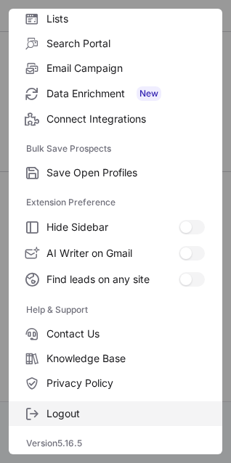
click at [73, 407] on span "Logout" at bounding box center [125, 413] width 158 height 13
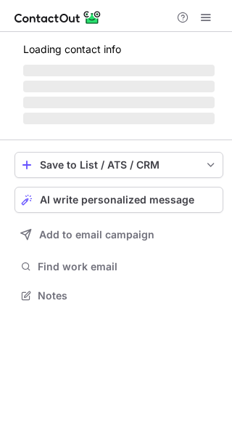
scroll to position [290, 232]
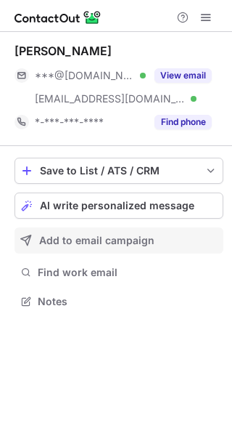
scroll to position [290, 232]
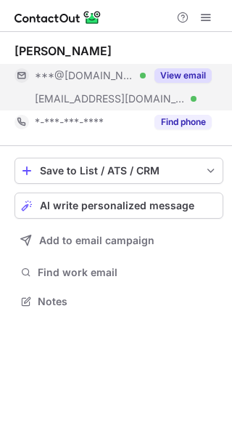
click at [176, 73] on button "View email" at bounding box center [183, 75] width 57 height 15
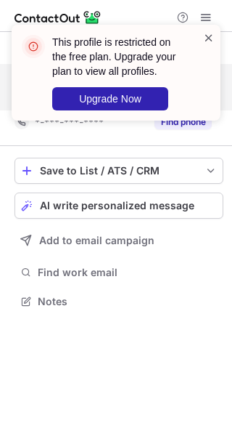
click at [208, 37] on span at bounding box center [209, 37] width 12 height 15
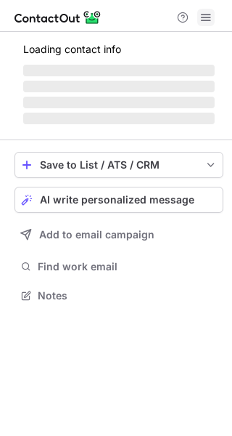
scroll to position [290, 232]
click at [211, 14] on span at bounding box center [206, 18] width 12 height 12
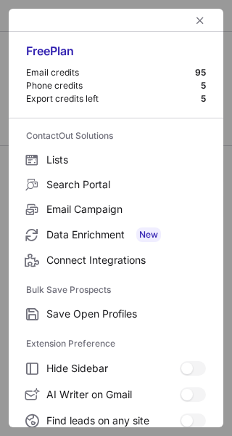
scroll to position [168, 0]
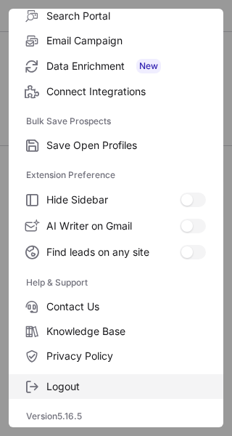
click at [83, 380] on span "Logout" at bounding box center [126, 386] width 160 height 13
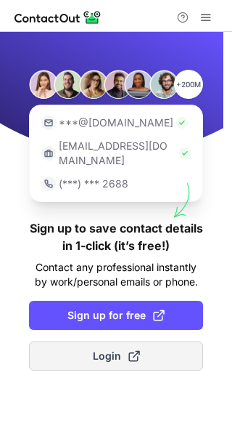
click at [103, 348] on span "Login" at bounding box center [116, 355] width 47 height 15
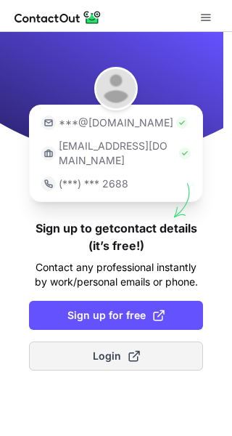
click at [96, 348] on span "Login" at bounding box center [116, 355] width 47 height 15
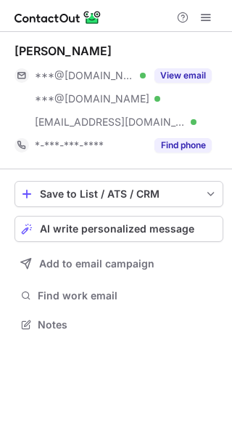
scroll to position [314, 232]
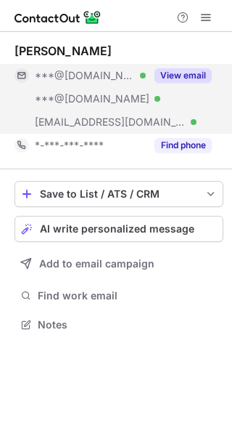
click at [186, 74] on button "View email" at bounding box center [183, 75] width 57 height 15
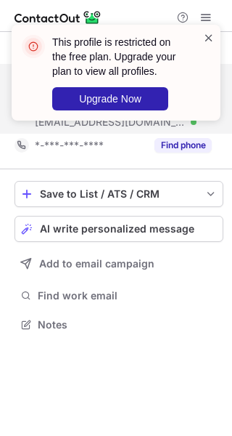
click at [213, 30] on span at bounding box center [209, 37] width 12 height 15
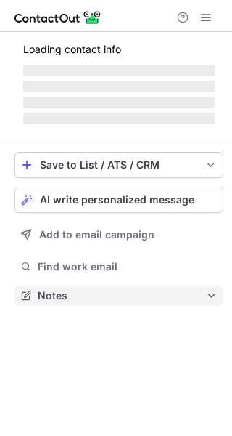
scroll to position [314, 232]
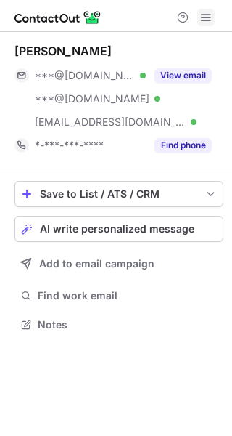
click at [208, 20] on span at bounding box center [206, 18] width 12 height 12
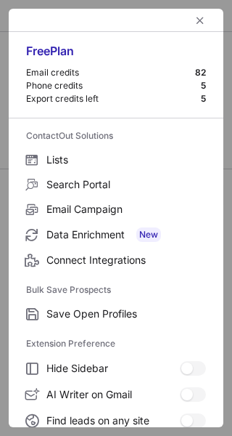
scroll to position [168, 0]
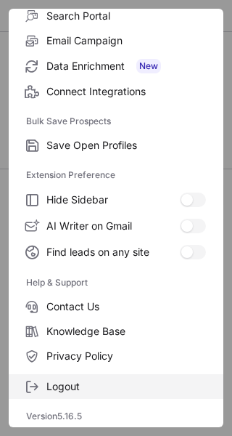
click at [86, 382] on span "Logout" at bounding box center [126, 386] width 160 height 13
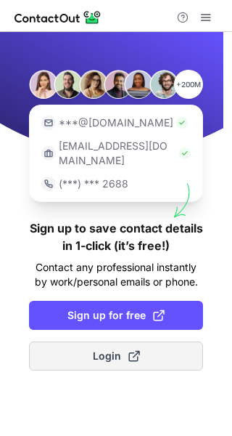
click at [138, 350] on span at bounding box center [134, 356] width 12 height 12
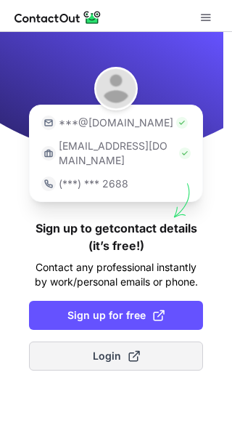
click at [111, 348] on span "Login" at bounding box center [116, 355] width 47 height 15
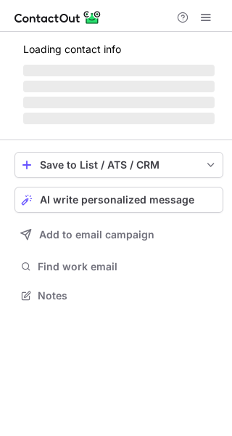
scroll to position [314, 232]
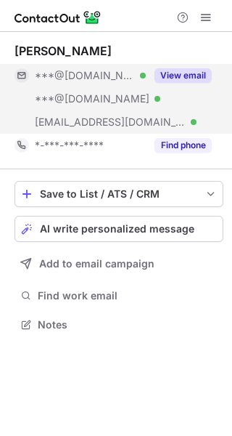
click at [200, 68] on button "View email" at bounding box center [183, 75] width 57 height 15
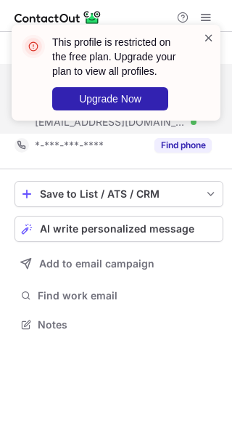
click at [207, 36] on span at bounding box center [209, 37] width 12 height 15
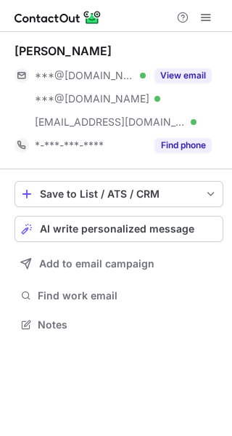
scroll to position [314, 232]
click at [208, 20] on span at bounding box center [206, 18] width 12 height 12
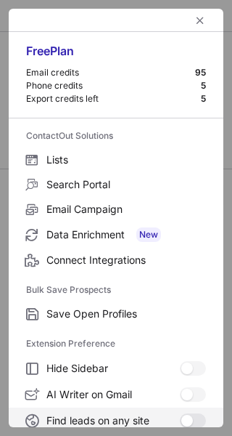
scroll to position [168, 0]
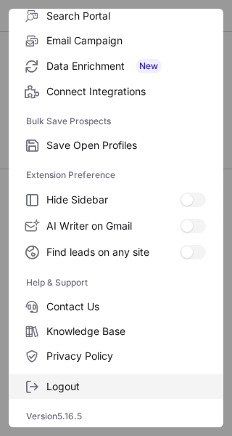
click at [85, 374] on label "Logout" at bounding box center [116, 386] width 215 height 25
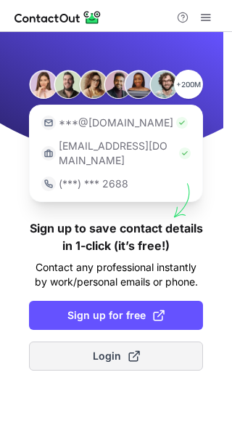
click at [83, 348] on button "Login" at bounding box center [116, 355] width 174 height 29
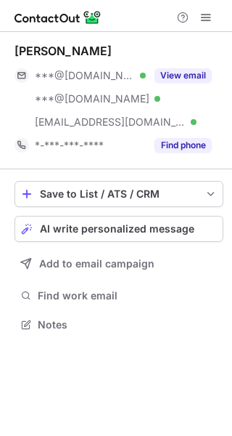
scroll to position [314, 232]
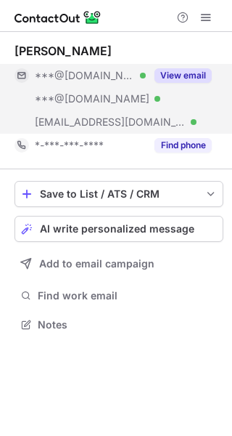
click at [185, 75] on button "View email" at bounding box center [183, 75] width 57 height 15
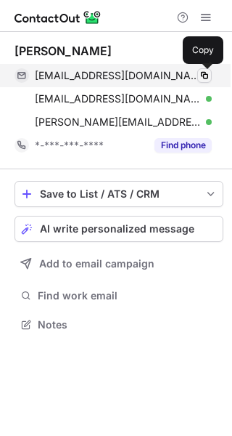
click at [207, 76] on span at bounding box center [205, 76] width 12 height 12
click at [208, 75] on span at bounding box center [205, 76] width 12 height 12
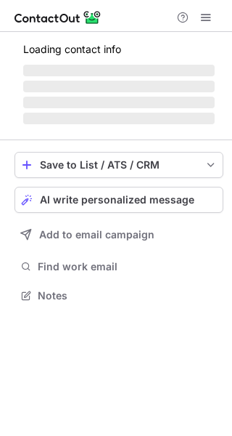
scroll to position [267, 232]
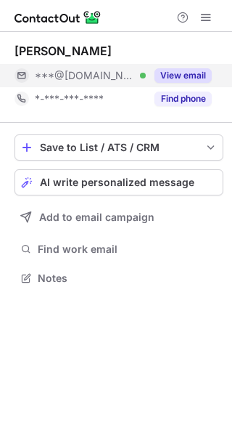
click at [183, 69] on button "View email" at bounding box center [183, 75] width 57 height 15
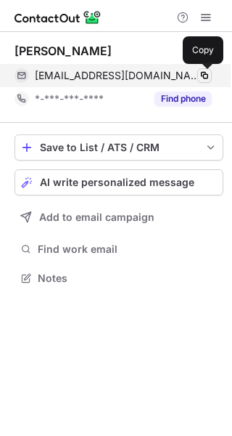
click at [203, 76] on span at bounding box center [205, 76] width 12 height 12
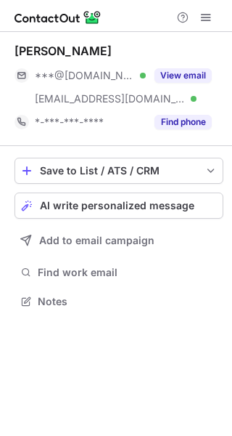
scroll to position [290, 232]
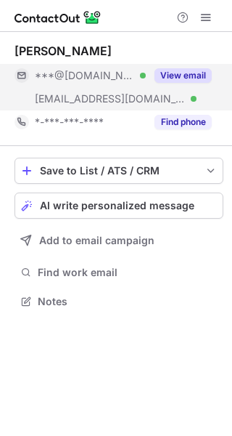
click at [176, 72] on button "View email" at bounding box center [183, 75] width 57 height 15
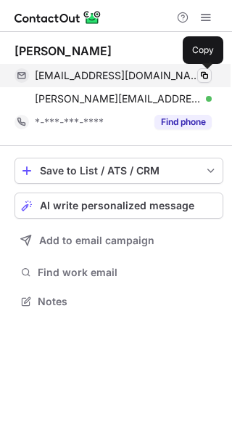
click at [204, 73] on span at bounding box center [205, 76] width 12 height 12
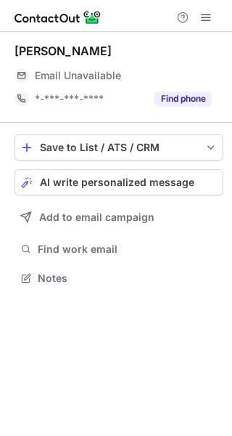
scroll to position [267, 232]
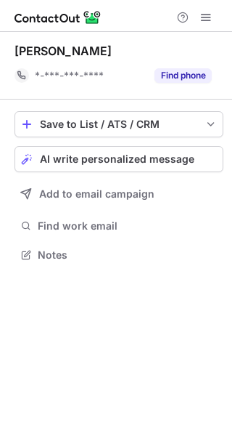
scroll to position [244, 232]
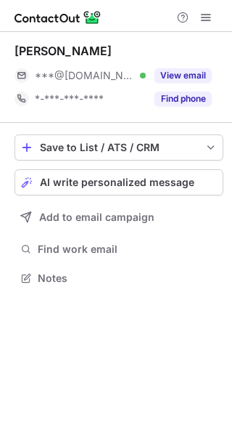
scroll to position [267, 232]
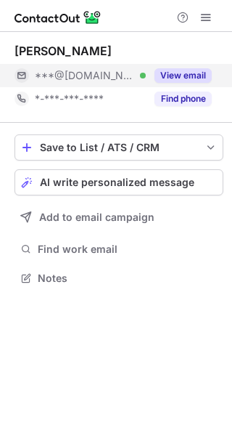
click at [184, 64] on div "View email" at bounding box center [179, 75] width 66 height 23
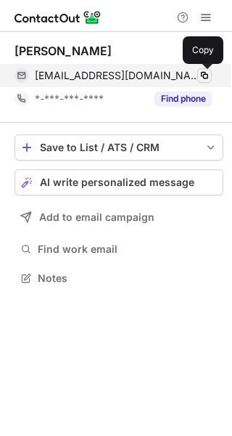
click at [207, 76] on span at bounding box center [205, 76] width 12 height 12
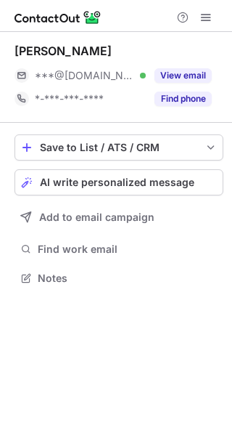
scroll to position [267, 232]
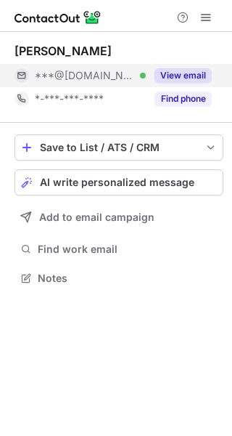
click at [184, 75] on button "View email" at bounding box center [183, 75] width 57 height 15
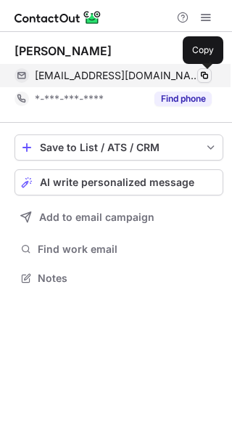
click at [205, 70] on span at bounding box center [205, 76] width 12 height 12
